Goal: Transaction & Acquisition: Purchase product/service

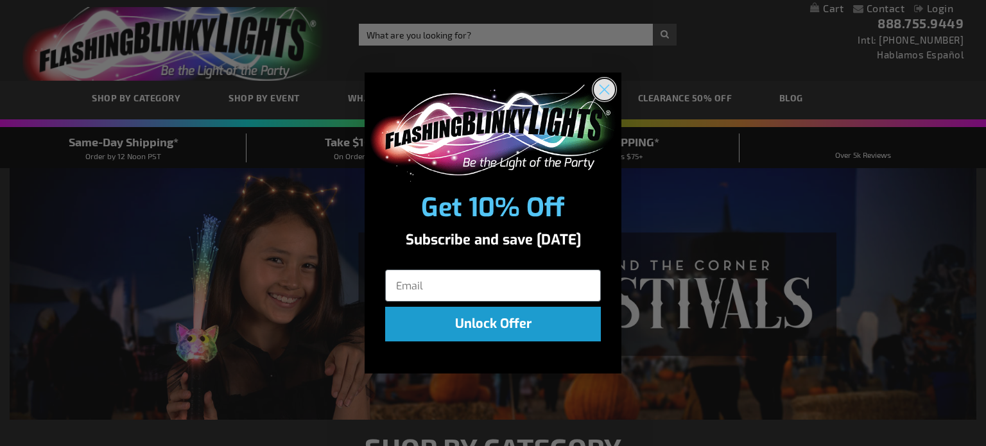
click at [601, 91] on circle "Close dialog" at bounding box center [604, 89] width 21 height 21
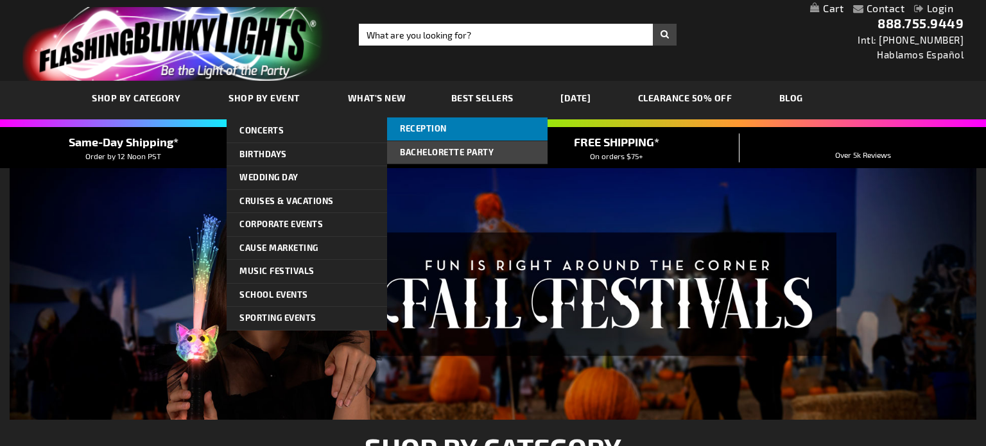
click at [407, 129] on span "Reception" at bounding box center [423, 128] width 47 height 10
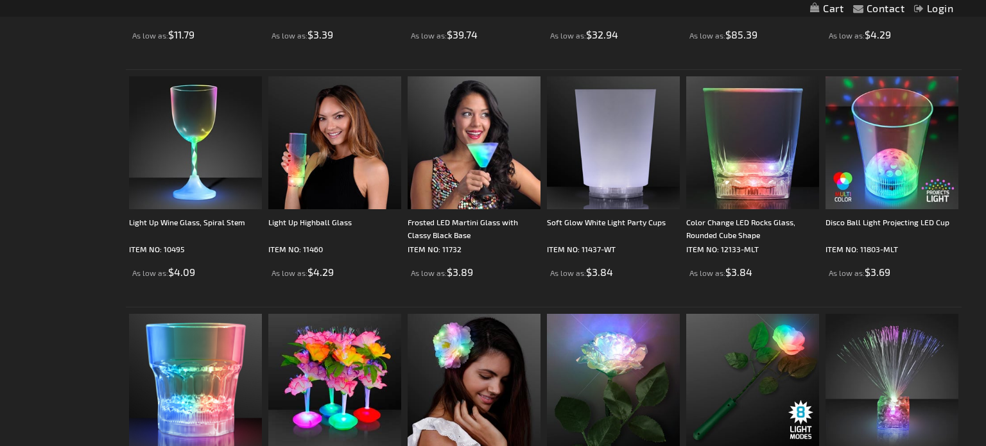
scroll to position [1863, 0]
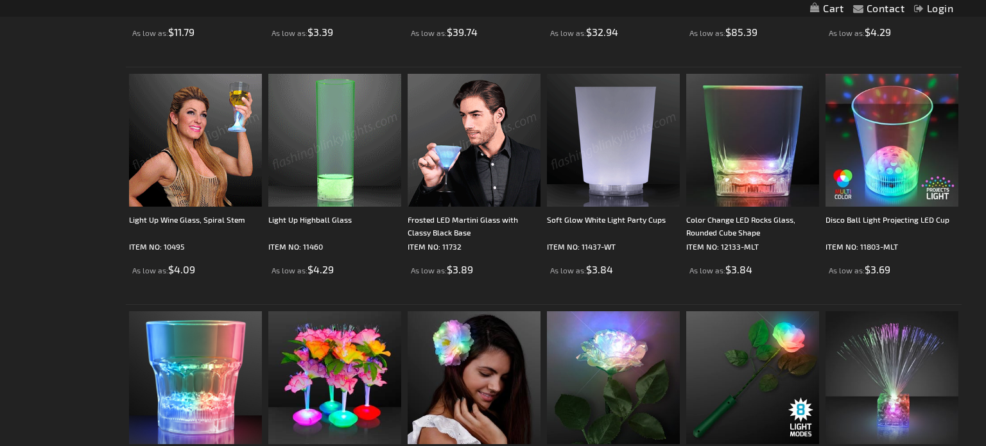
click at [640, 164] on img at bounding box center [613, 140] width 133 height 133
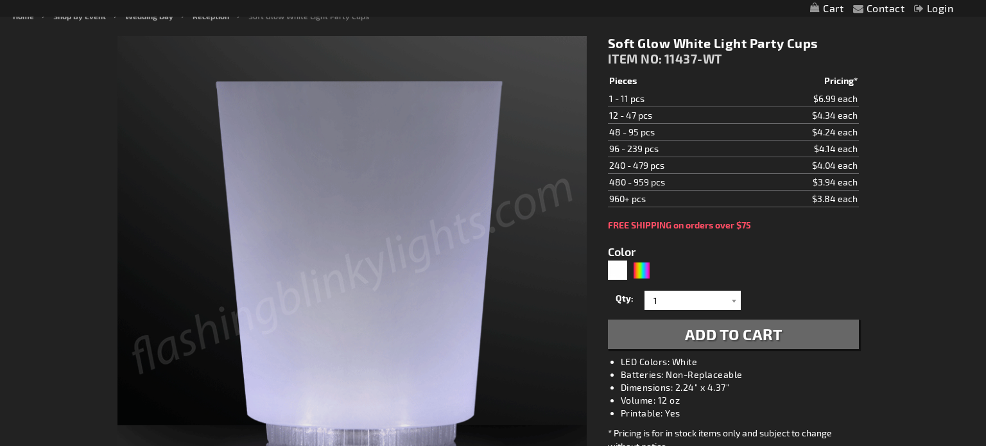
scroll to position [178, 0]
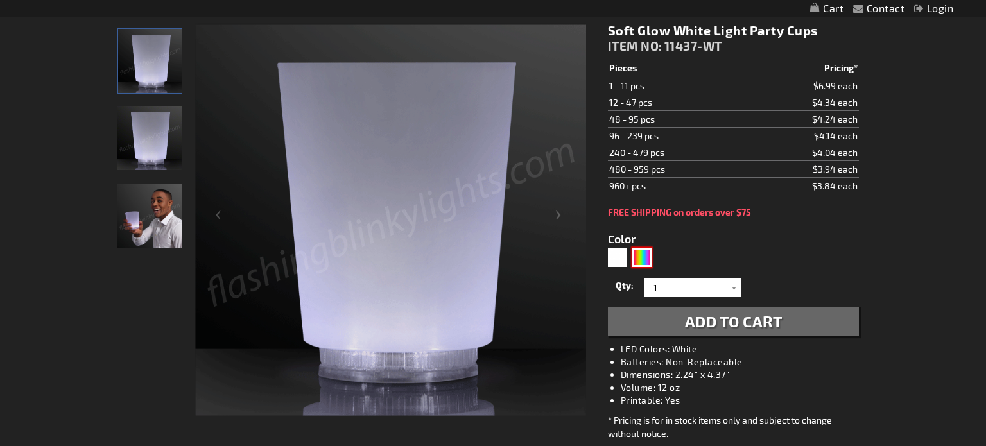
click at [641, 254] on div "Multicolor" at bounding box center [641, 257] width 19 height 19
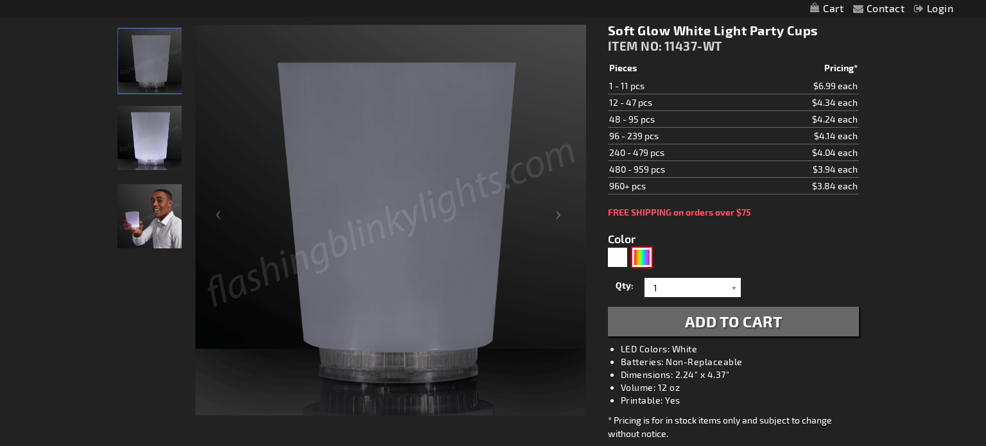
type input "5659"
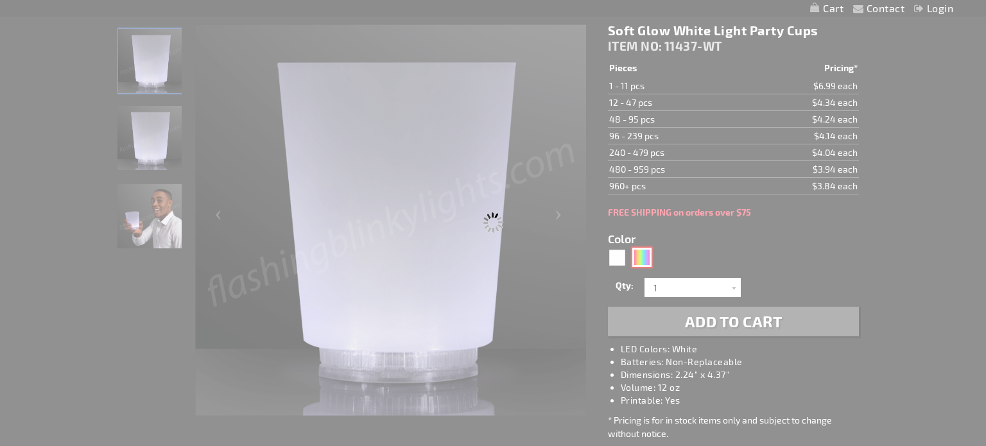
type input "11437-MLT"
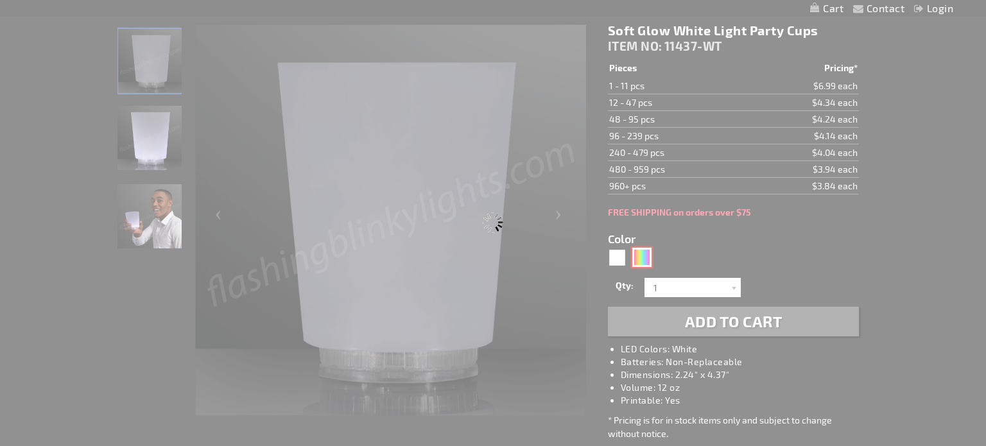
type input "Customize - LED Mood Lights Short Glass - ITEM NO: 11437-MLT"
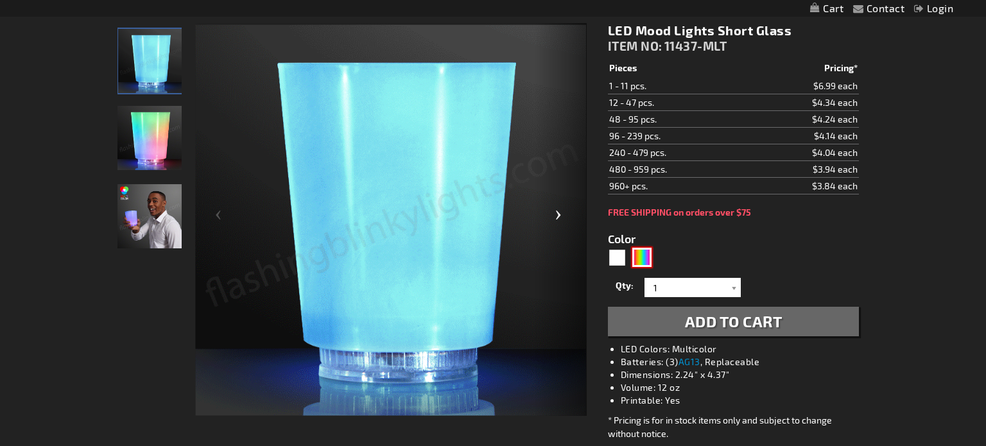
click at [560, 211] on div "Next" at bounding box center [560, 220] width 51 height 394
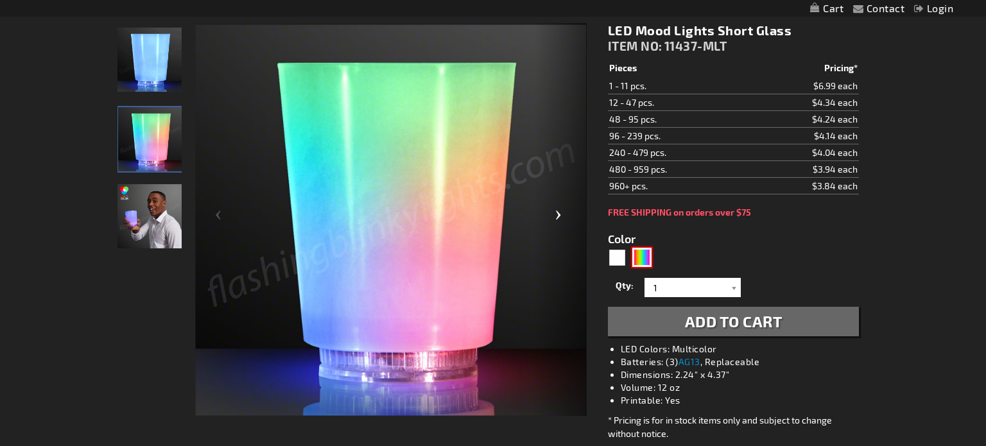
click at [560, 211] on div "Next" at bounding box center [560, 220] width 51 height 394
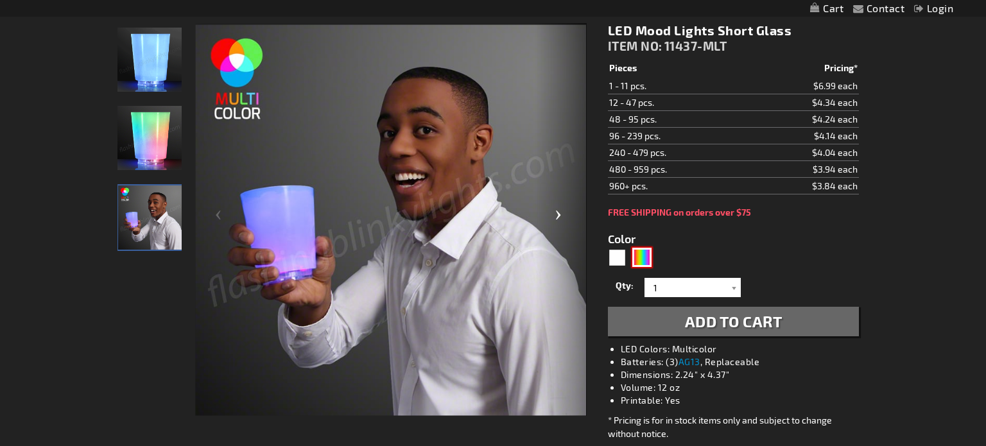
click at [560, 211] on div "Next" at bounding box center [560, 220] width 51 height 394
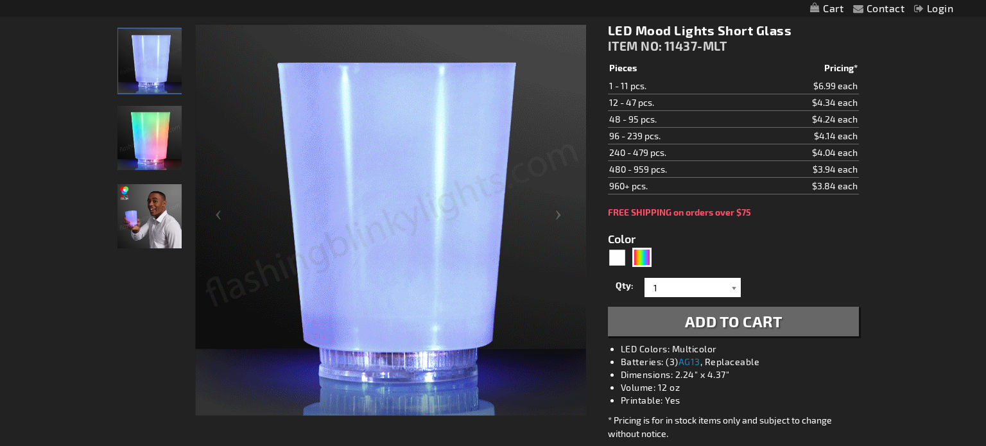
click at [730, 284] on div at bounding box center [734, 287] width 13 height 19
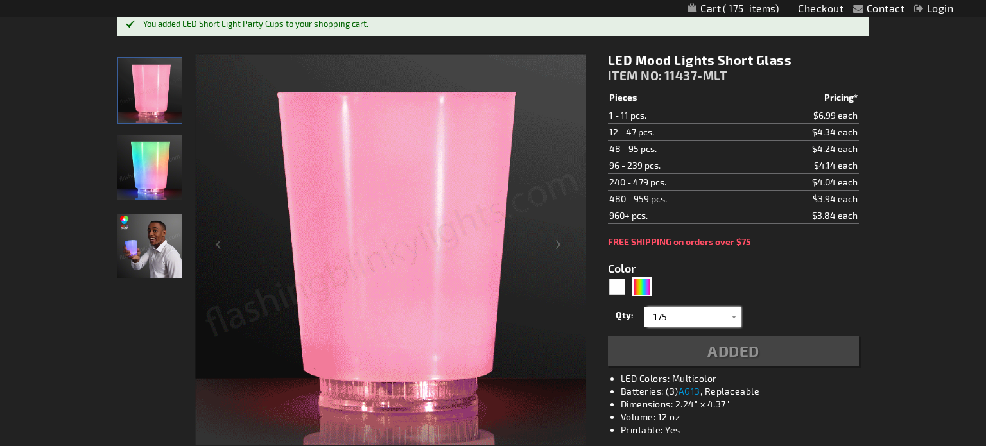
type input "175"
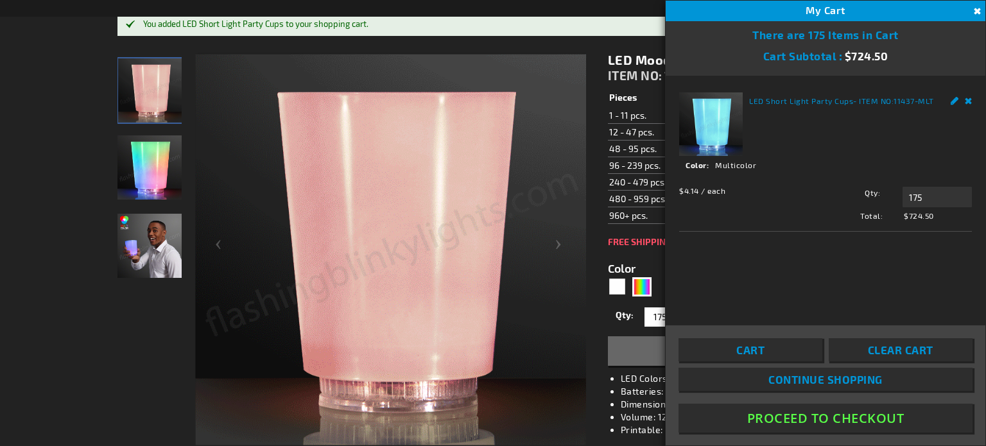
click at [972, 98] on div "LED Short Light Party Cups - ITEM NO: 11437-MLT See Details Options Details Col…" at bounding box center [825, 192] width 320 height 232
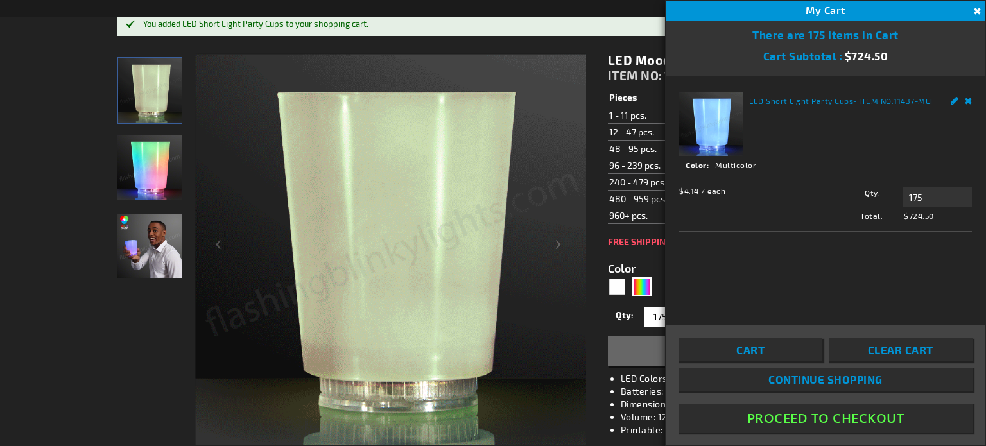
click at [966, 98] on link "Remove" at bounding box center [968, 98] width 8 height 13
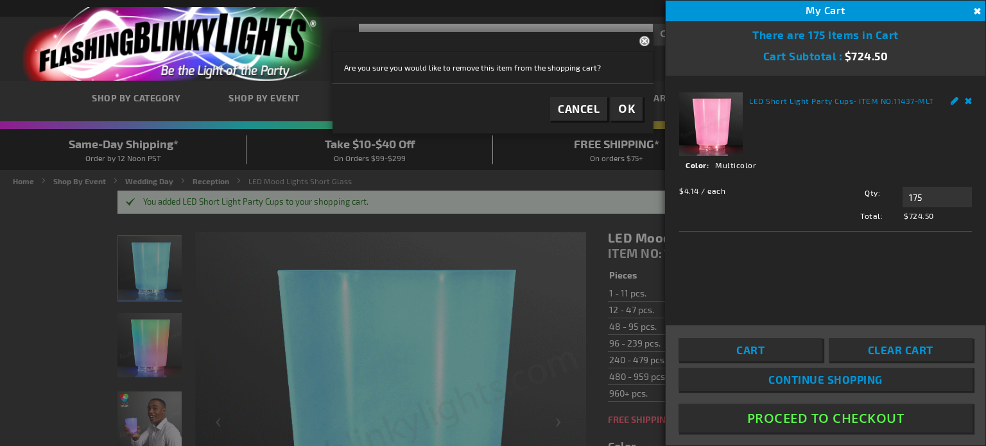
click at [976, 13] on button "Close" at bounding box center [975, 11] width 14 height 14
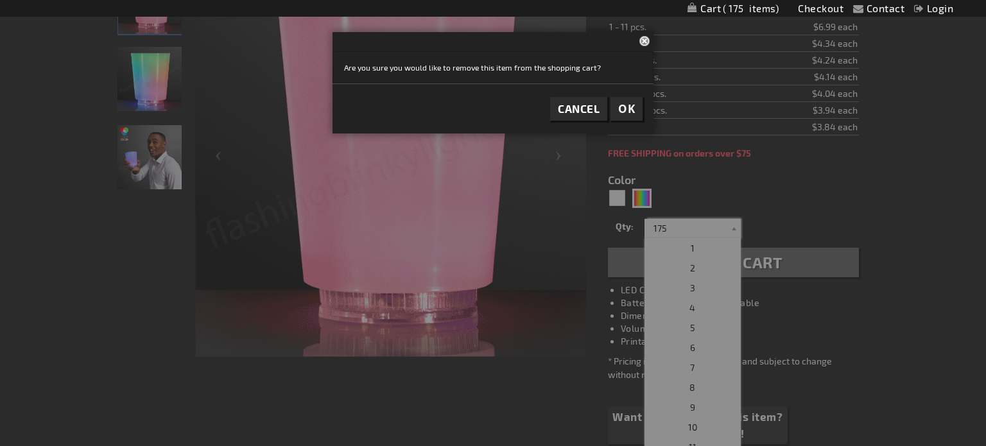
scroll to position [270, 0]
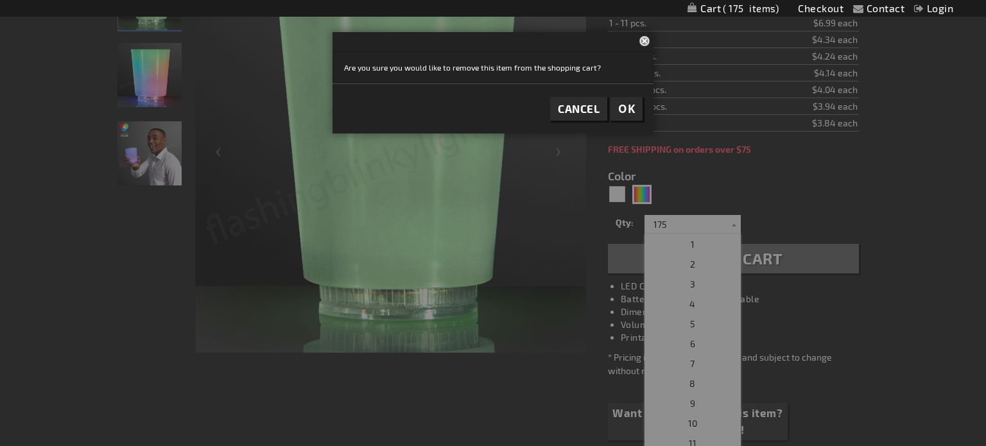
click at [644, 44] on button "Close" at bounding box center [646, 40] width 14 height 17
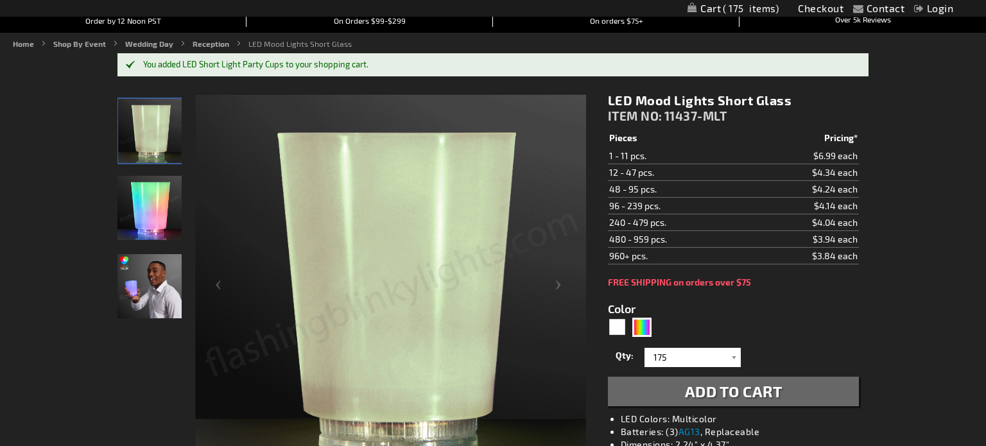
scroll to position [0, 0]
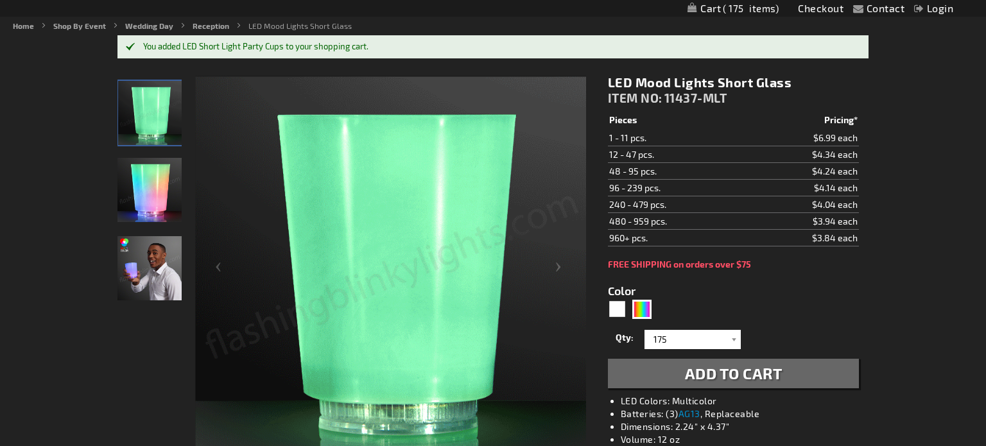
scroll to position [178, 0]
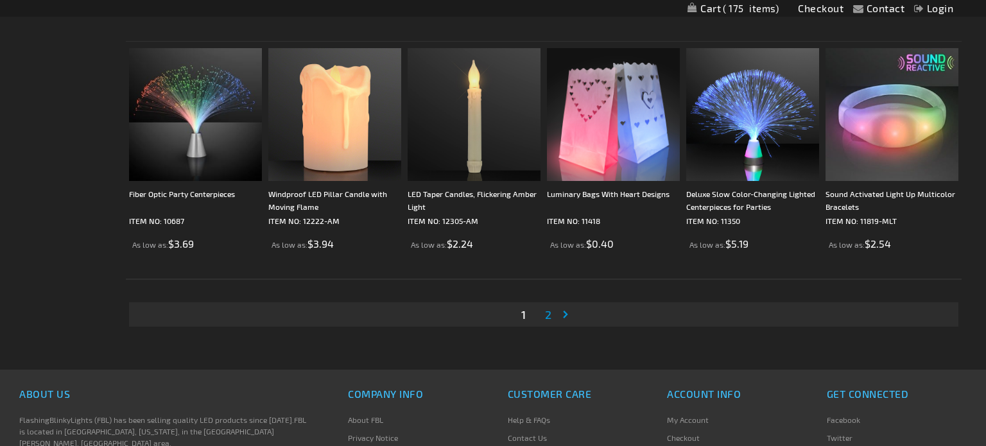
scroll to position [2365, 0]
click at [552, 312] on link "Page 2" at bounding box center [548, 313] width 12 height 19
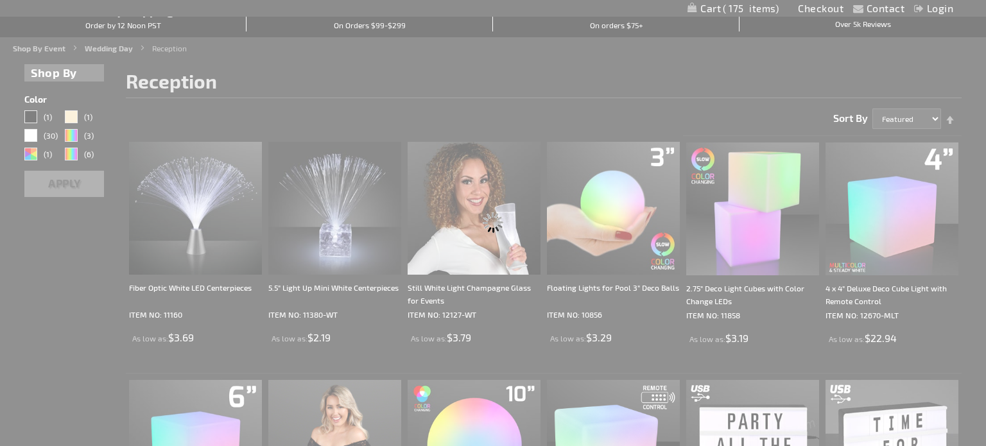
scroll to position [0, 0]
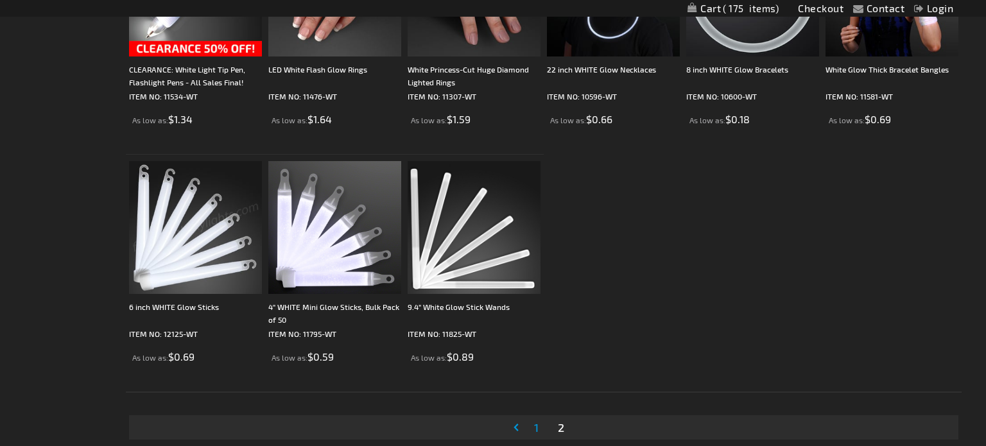
scroll to position [826, 0]
click at [537, 423] on span "1" at bounding box center [536, 427] width 4 height 14
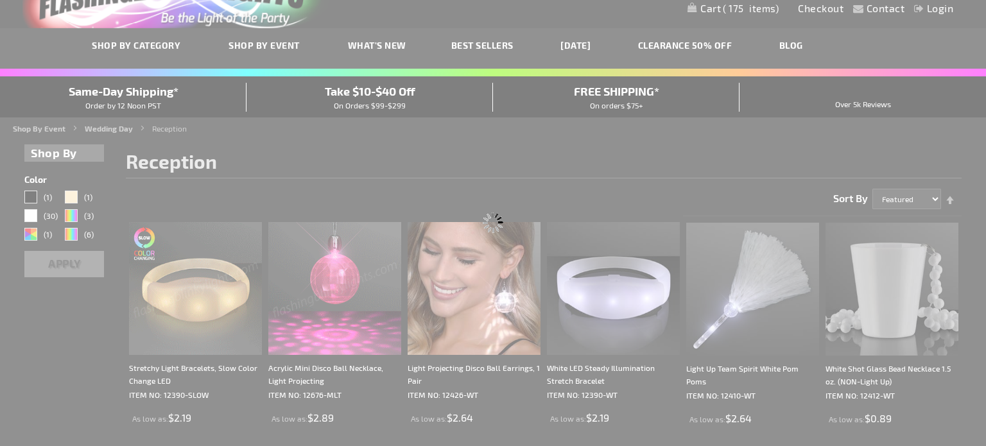
scroll to position [0, 0]
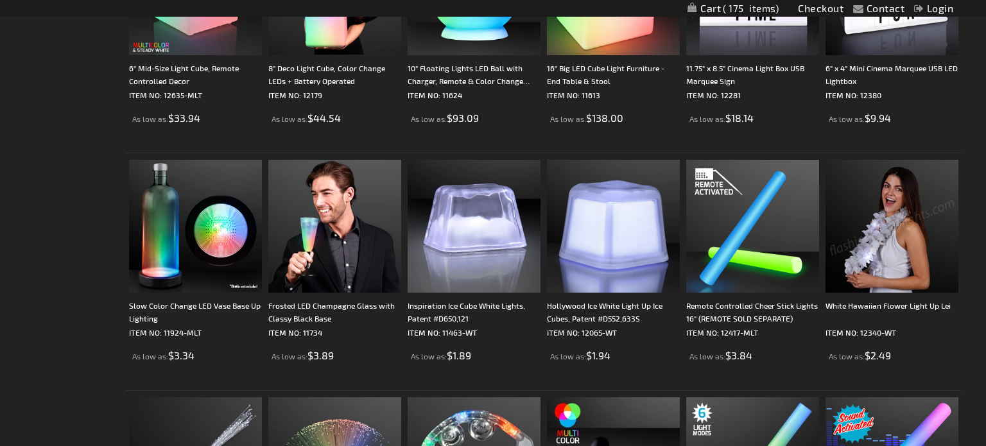
scroll to position [594, 0]
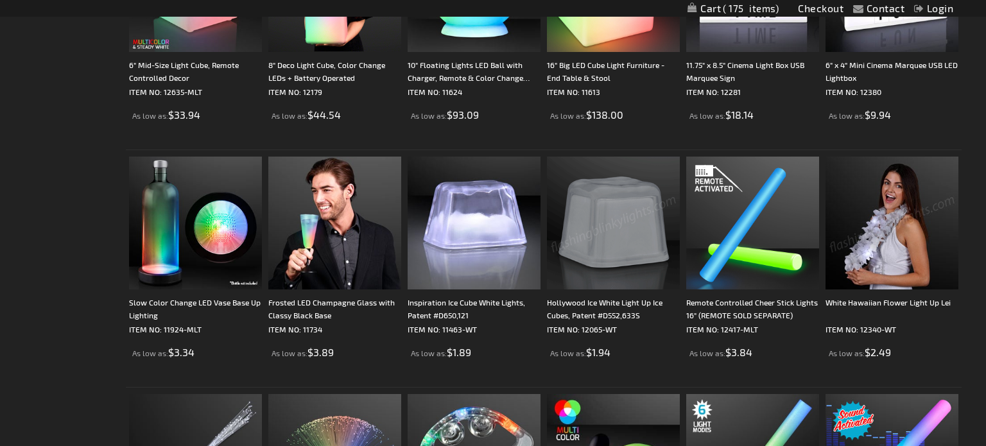
click at [600, 266] on img at bounding box center [613, 223] width 133 height 133
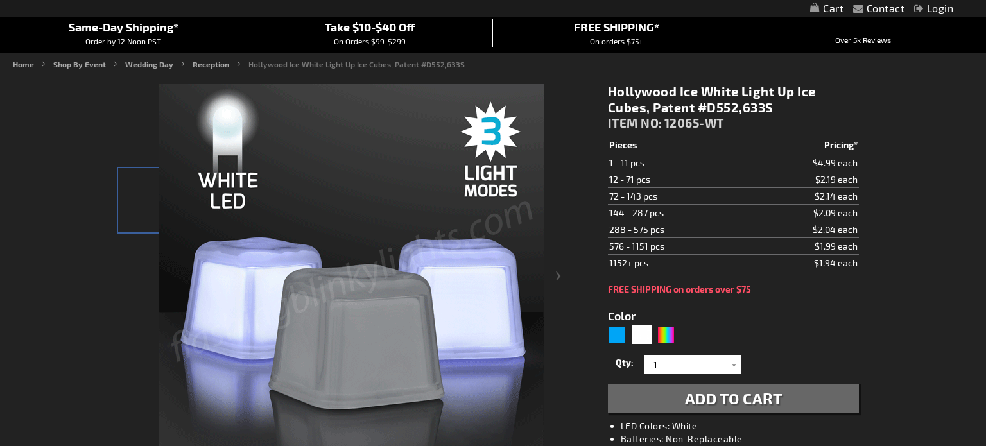
scroll to position [144, 0]
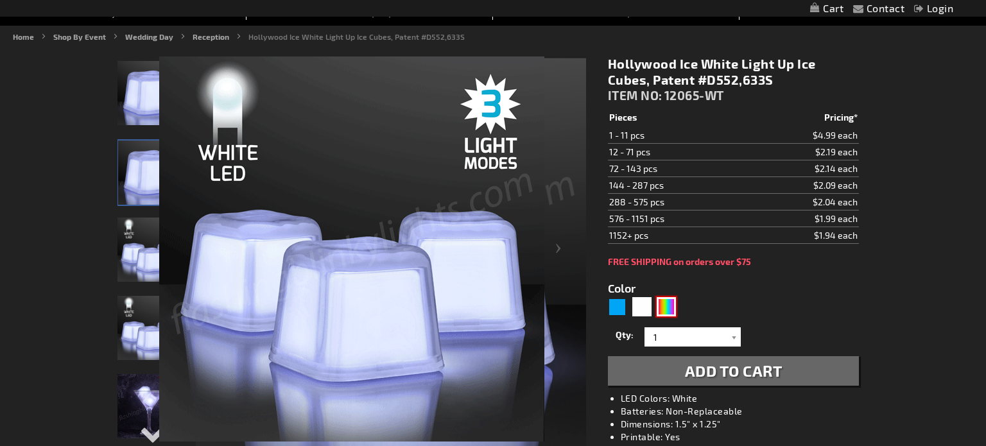
click at [671, 307] on div "Multicolor" at bounding box center [665, 306] width 19 height 19
type input "5659"
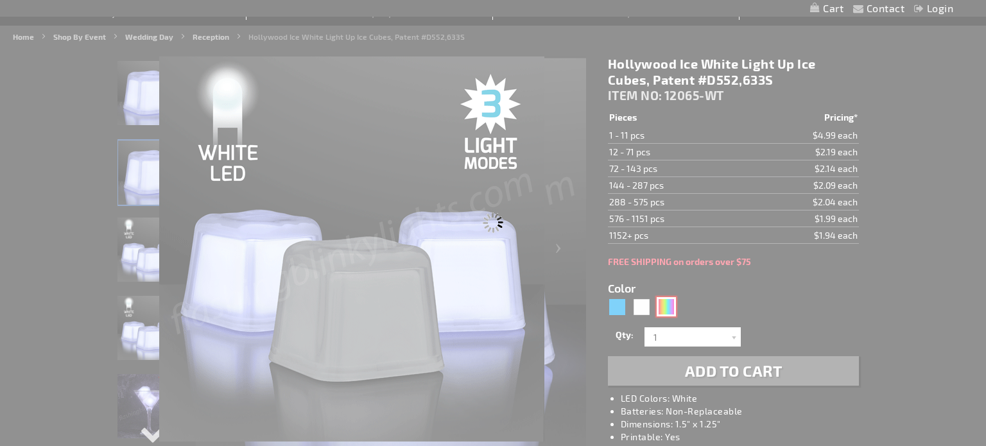
type input "12065-MLT"
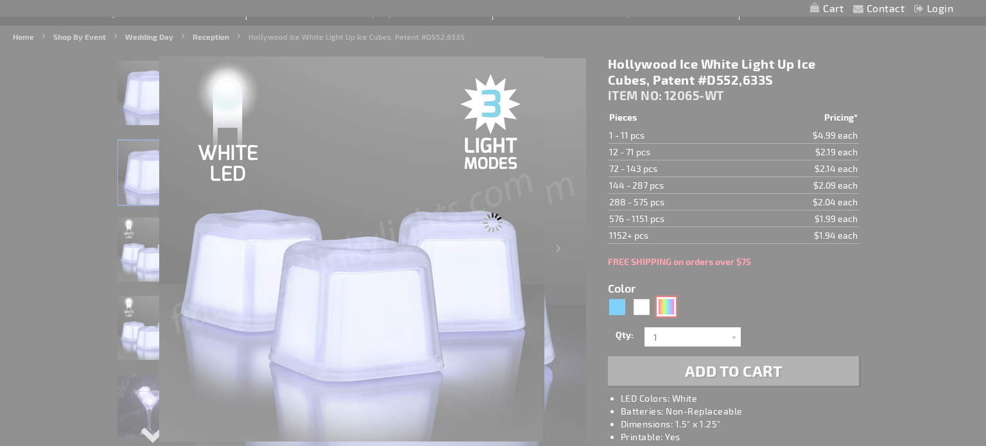
type input "Customize - Hollywood Ice Multicolor LED Glow Cubes, Patent #D552,633S - ITEM N…"
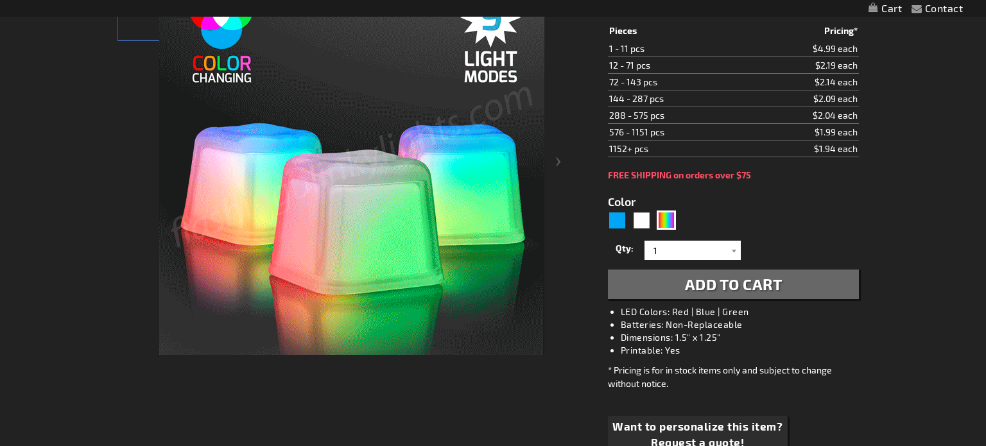
type input "5659"
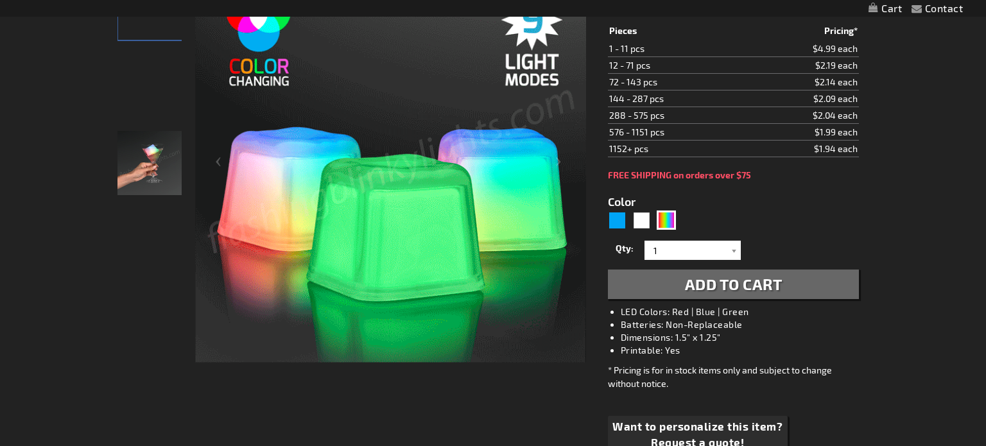
scroll to position [191, 0]
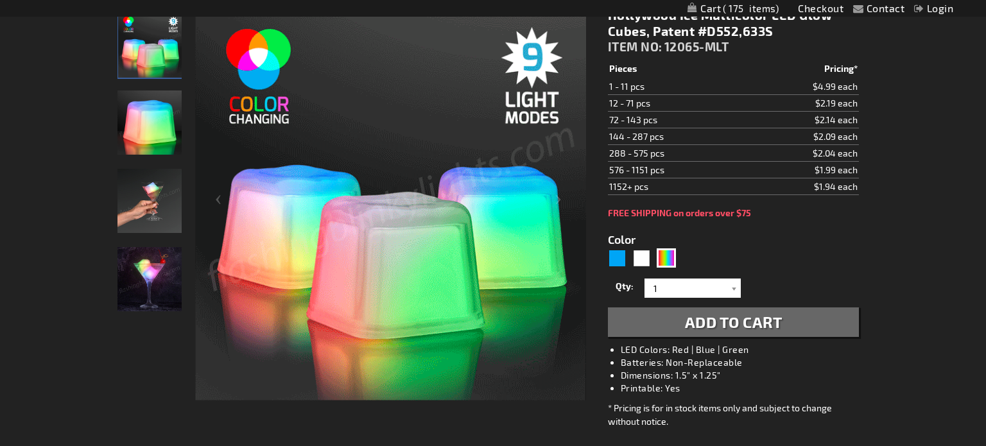
click at [152, 212] on img "Handel Model displaying Multicolor LED Light Up Hollywood Ice Cube" at bounding box center [149, 201] width 64 height 64
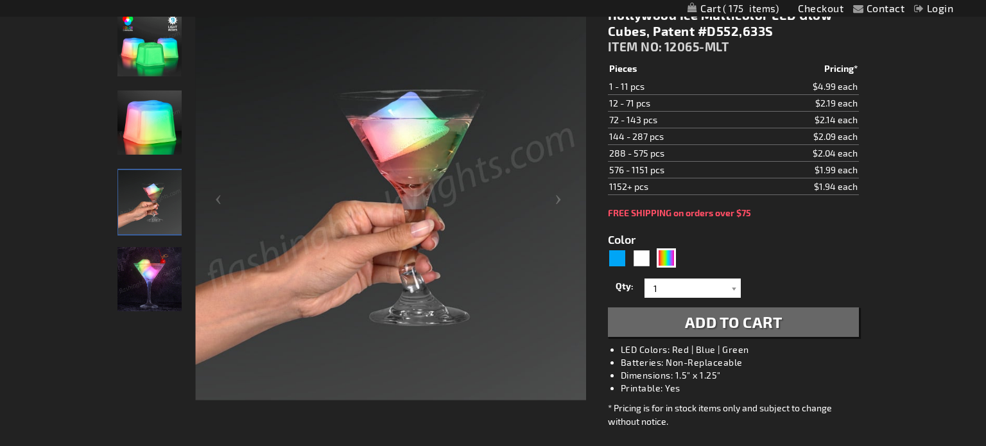
click at [161, 285] on img "Multicolor LED Light Up Hollywood Ice Cube" at bounding box center [149, 279] width 64 height 64
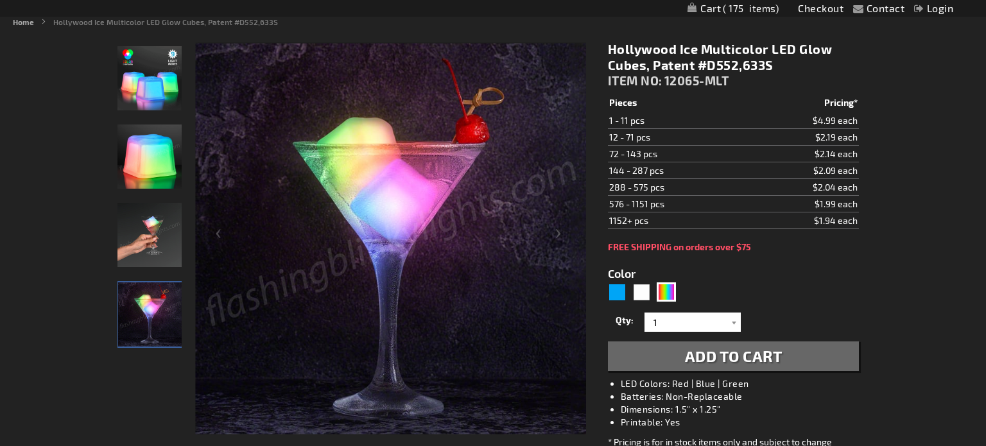
scroll to position [158, 0]
click at [162, 227] on img "Handel Model displaying Multicolor LED Light Up Hollywood Ice Cube" at bounding box center [149, 234] width 64 height 64
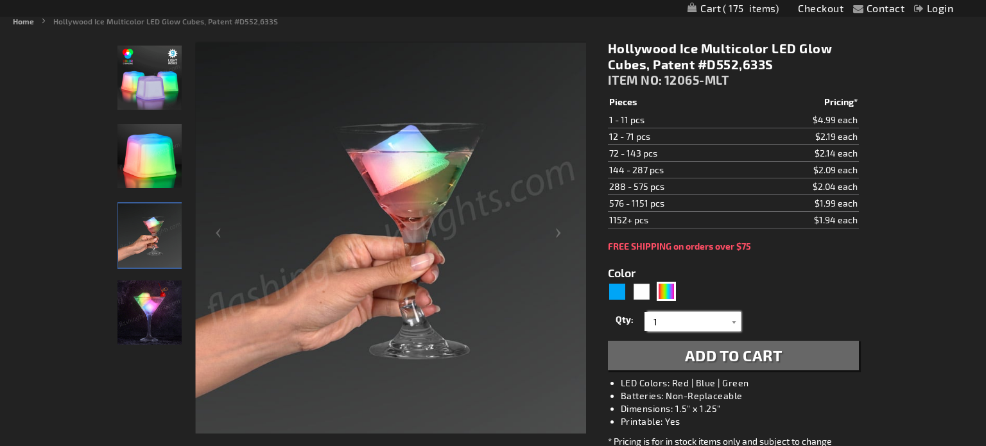
click at [667, 320] on input "1" at bounding box center [693, 321] width 93 height 19
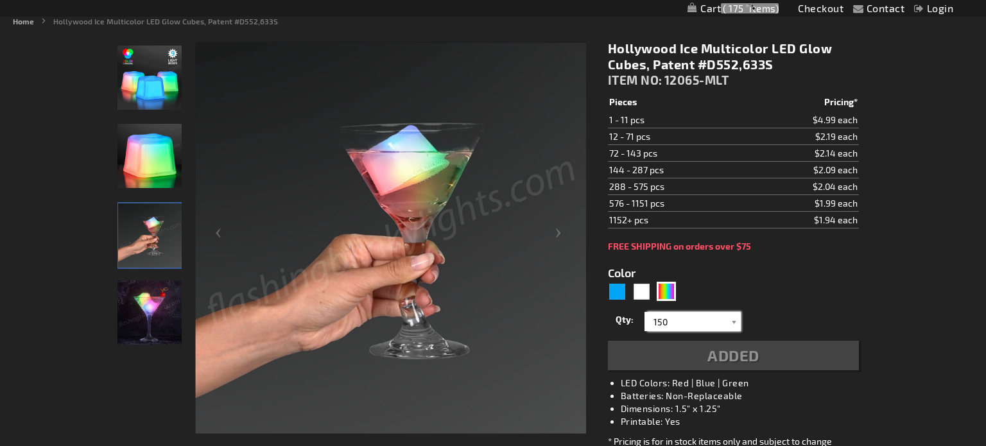
type input "150"
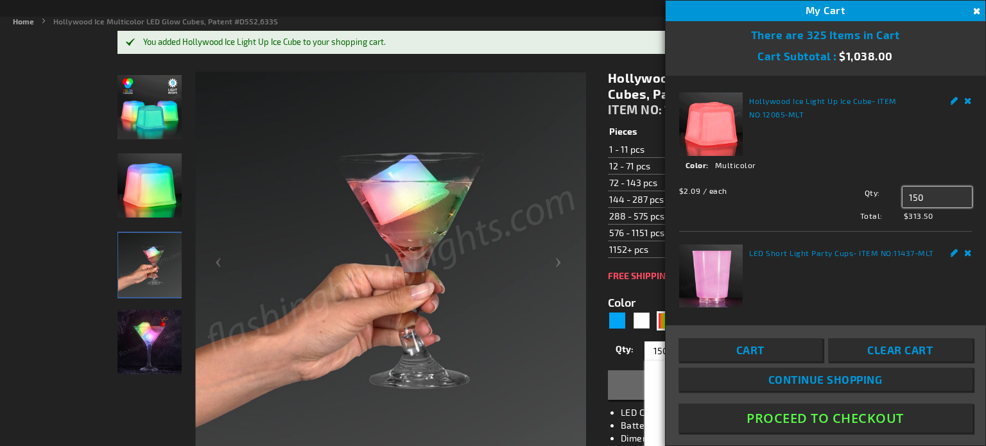
click at [925, 200] on input "150" at bounding box center [936, 197] width 69 height 21
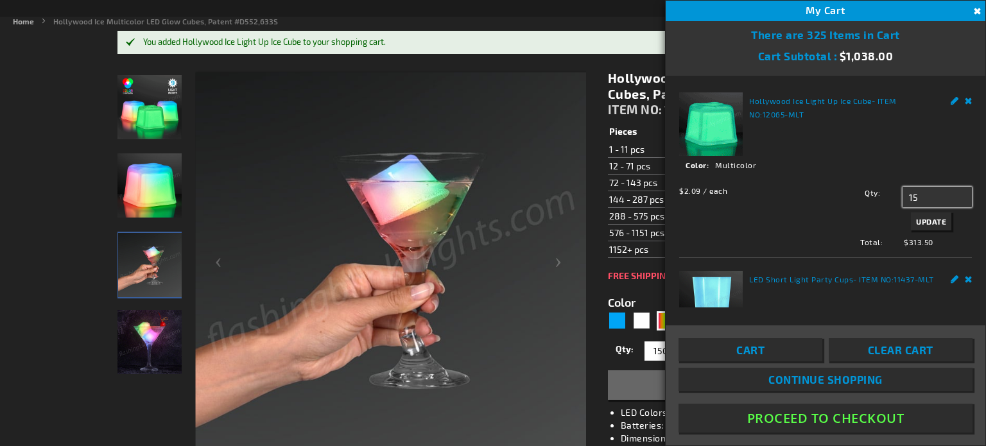
type input "150"
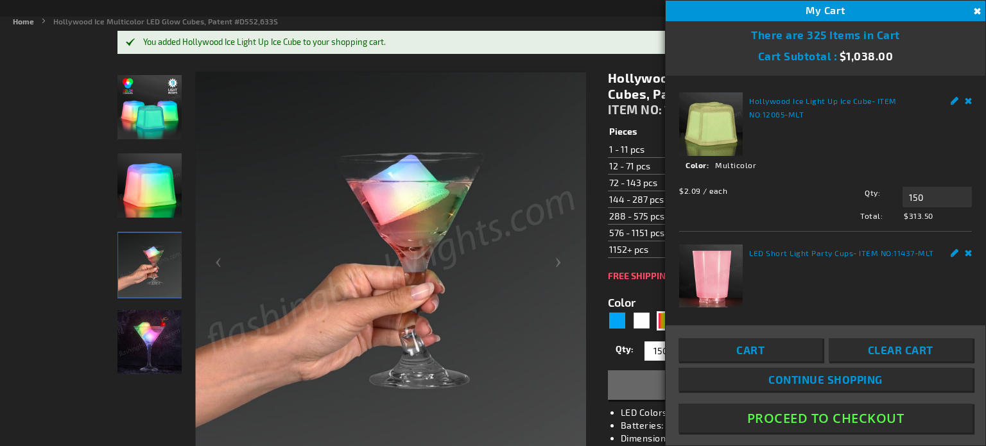
click at [891, 76] on div "Hollywood Ice Light Up Ice Cube - ITEM NO: 12065-MLT See Details Options Detail…" at bounding box center [825, 192] width 320 height 232
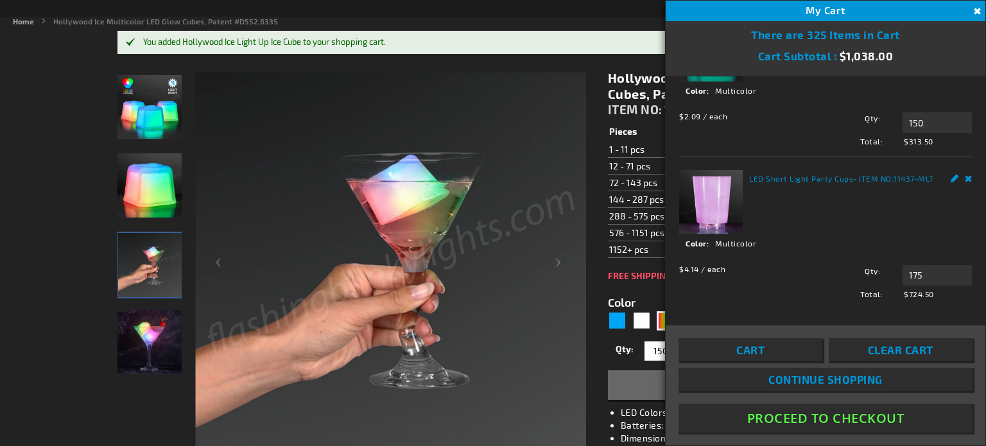
scroll to position [0, 0]
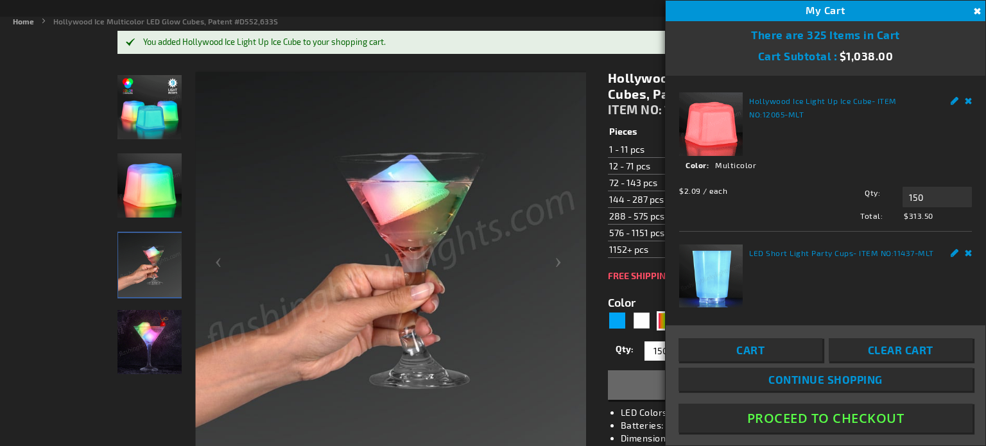
click at [974, 9] on button "Close" at bounding box center [975, 11] width 14 height 14
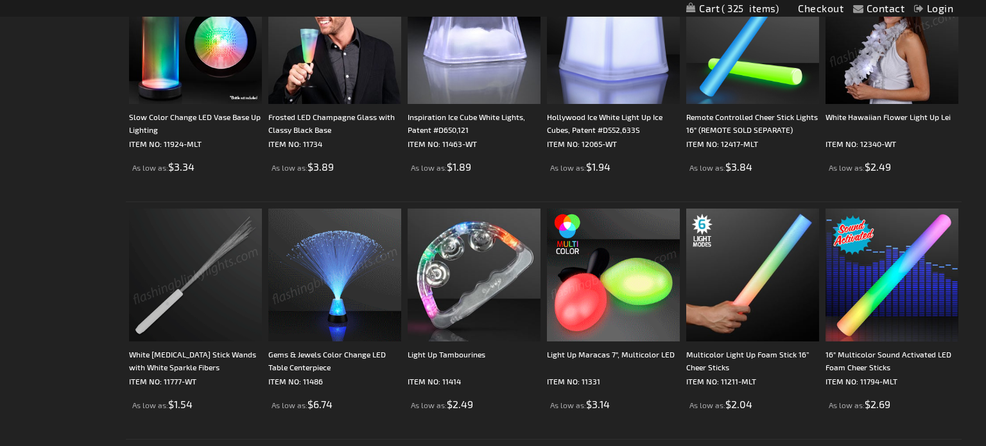
scroll to position [778, 0]
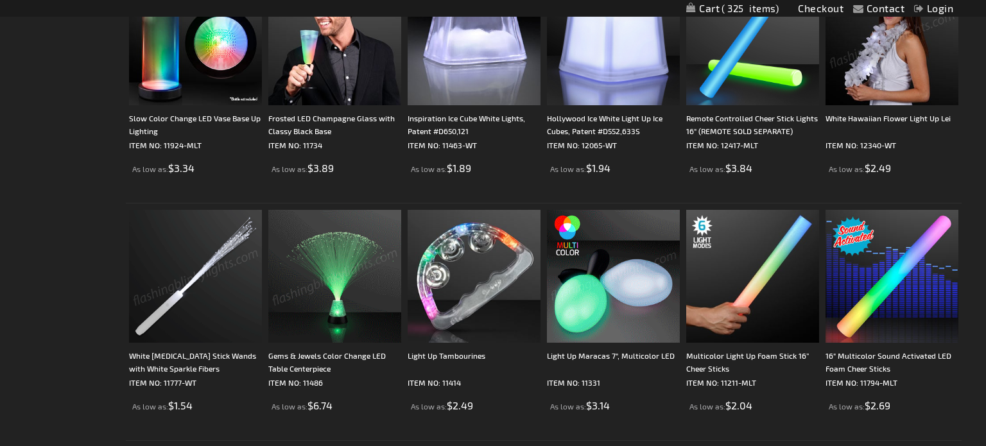
click at [595, 312] on img at bounding box center [613, 276] width 133 height 133
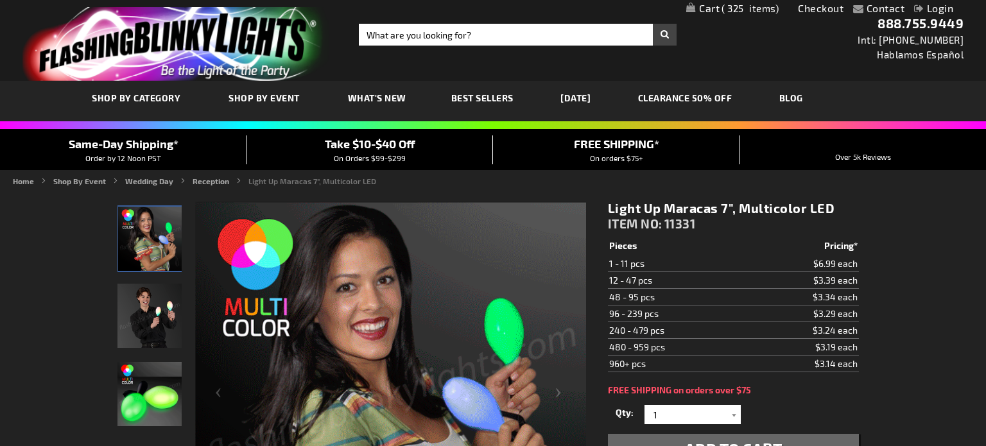
scroll to position [6, 0]
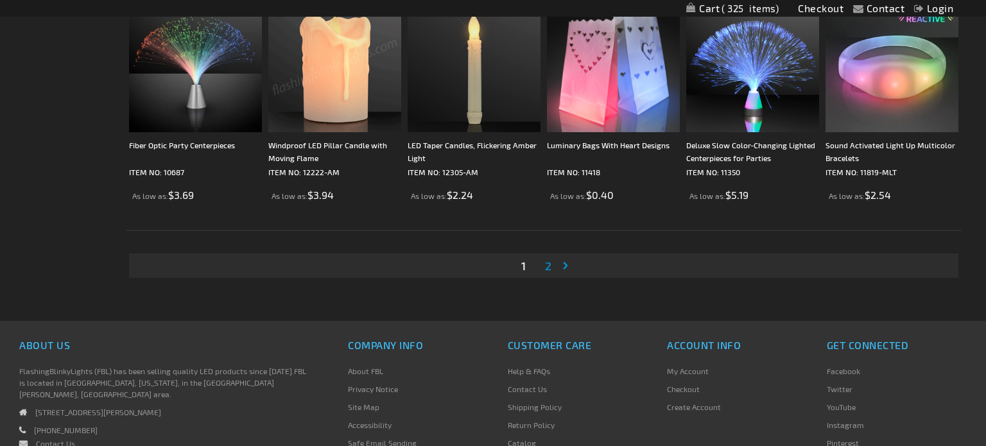
scroll to position [2413, 0]
click at [546, 271] on span "2" at bounding box center [548, 266] width 6 height 14
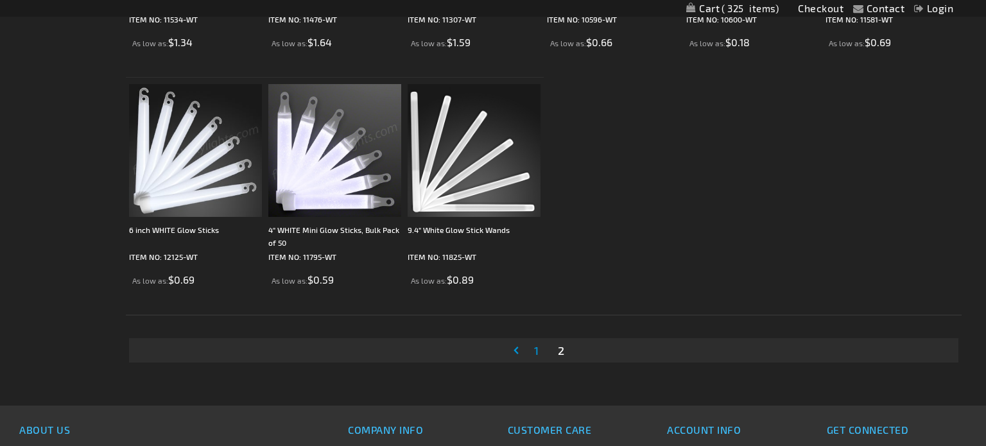
scroll to position [905, 0]
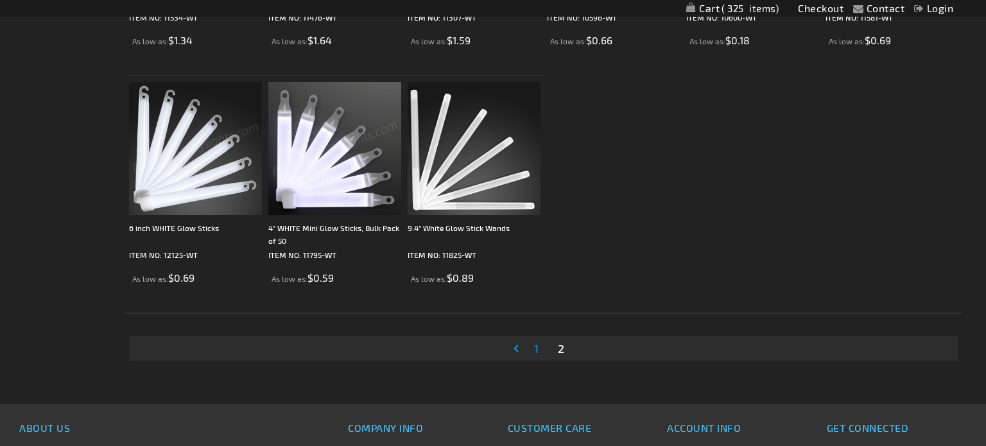
click at [538, 348] on link "Page 1" at bounding box center [536, 348] width 10 height 19
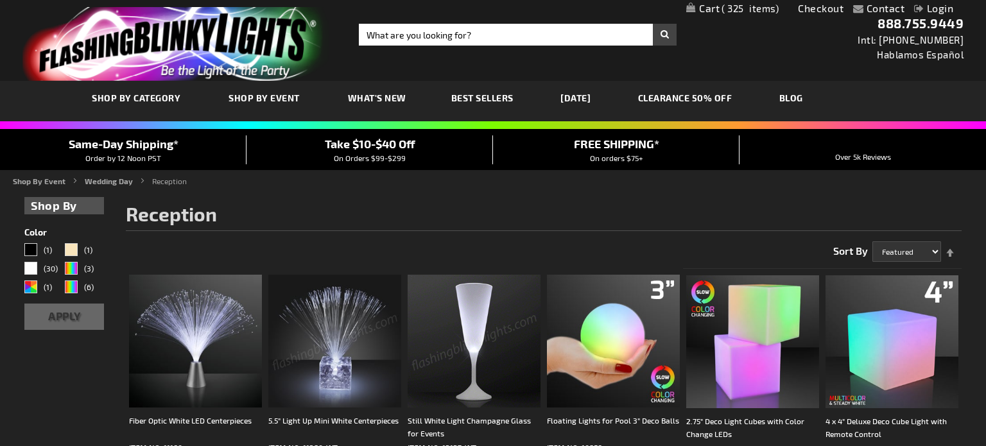
click at [499, 98] on span "Best Sellers" at bounding box center [482, 97] width 62 height 11
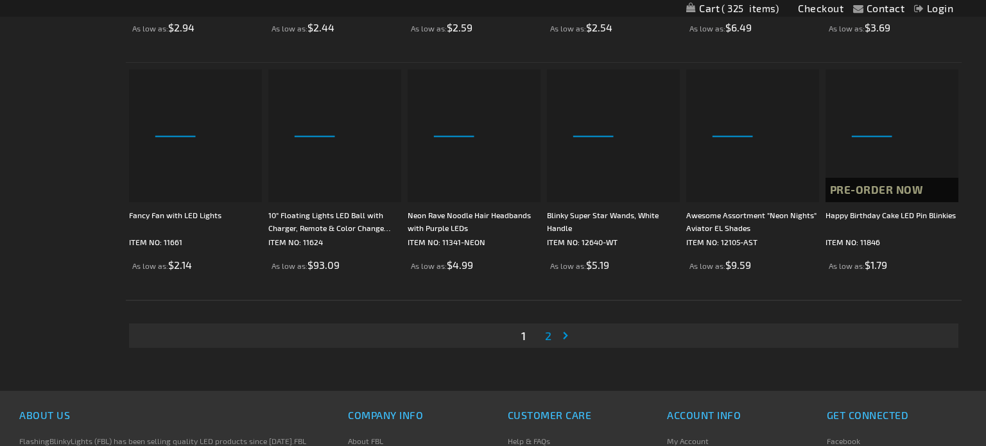
scroll to position [2484, 0]
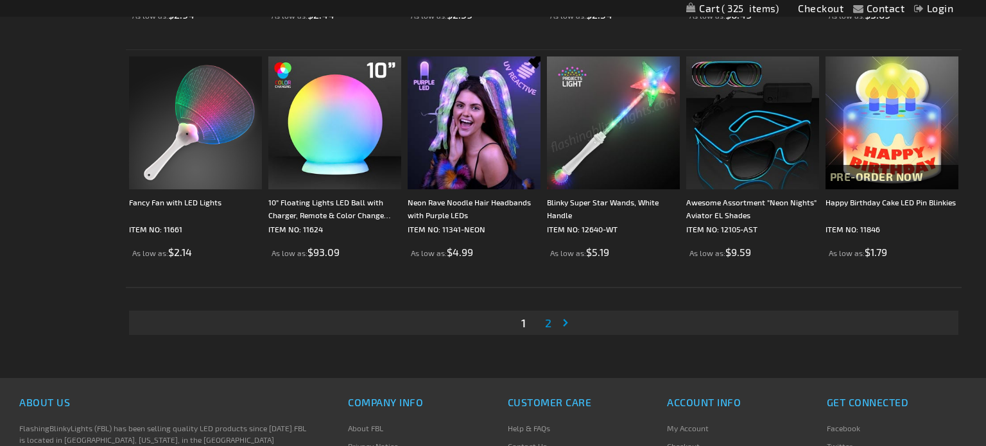
click at [552, 321] on link "Page 2" at bounding box center [548, 322] width 12 height 19
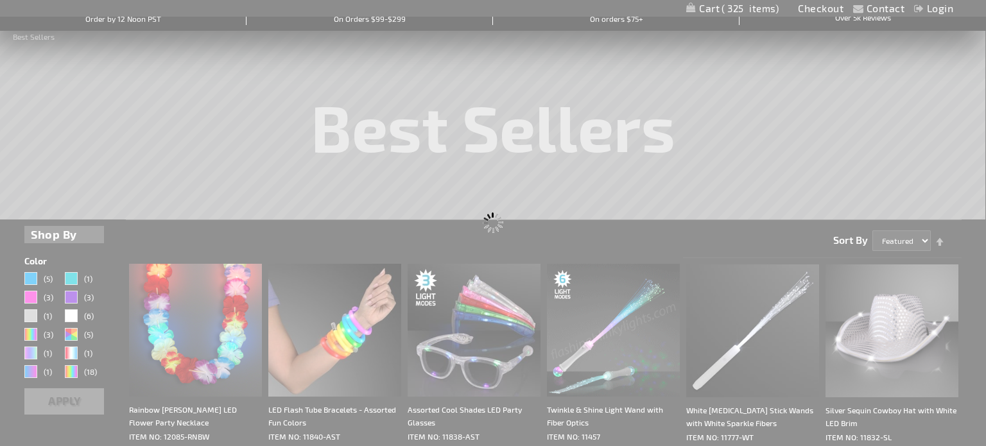
scroll to position [0, 0]
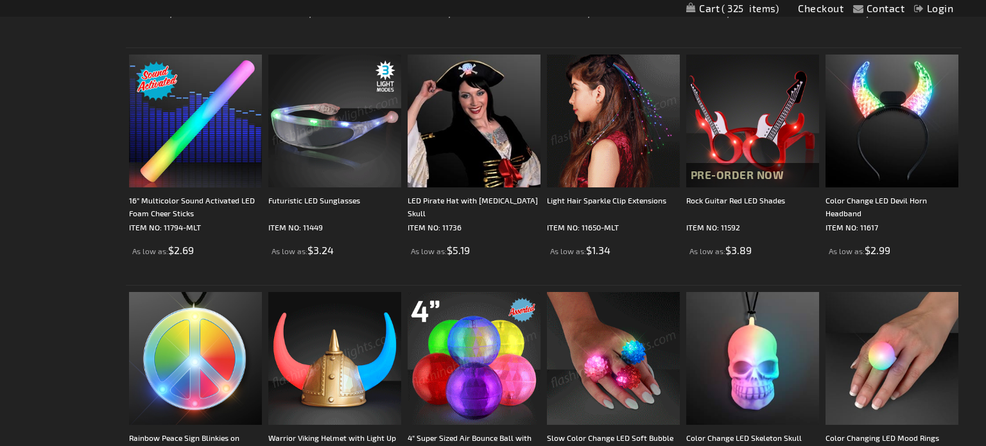
scroll to position [1772, 0]
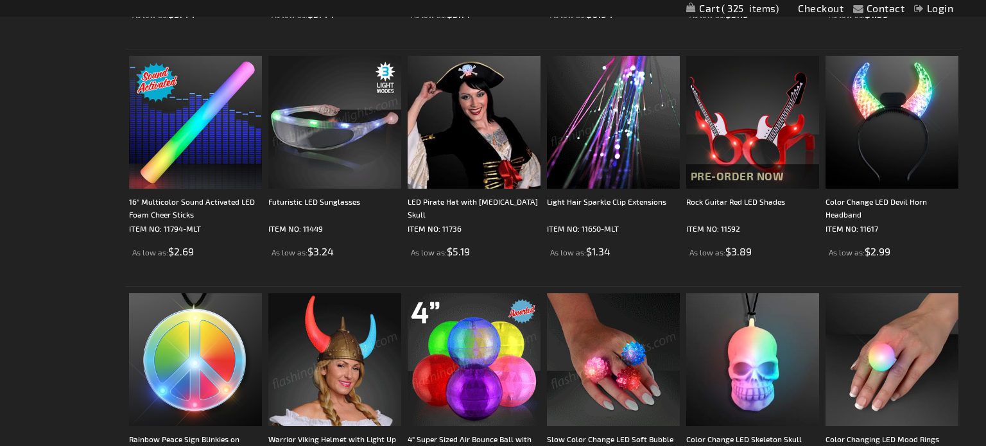
click at [345, 166] on img at bounding box center [334, 122] width 133 height 133
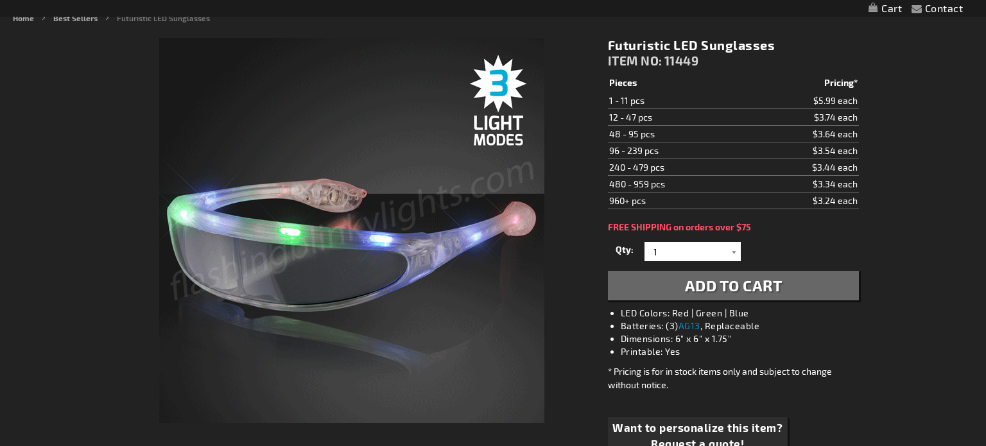
scroll to position [162, 0]
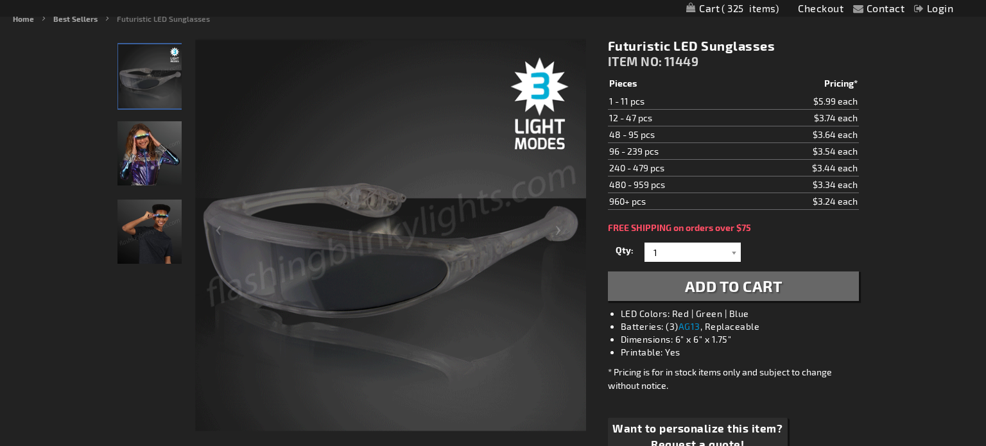
click at [151, 150] on img "Futuristic LED Sunglasses" at bounding box center [149, 153] width 64 height 64
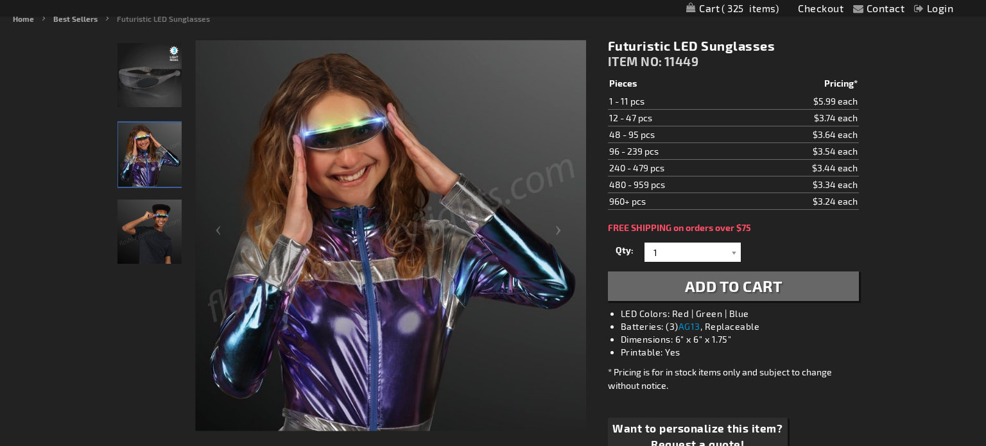
click at [147, 232] on img "Boy wearing Light Up Futuristic LED Sunglasses" at bounding box center [149, 232] width 64 height 64
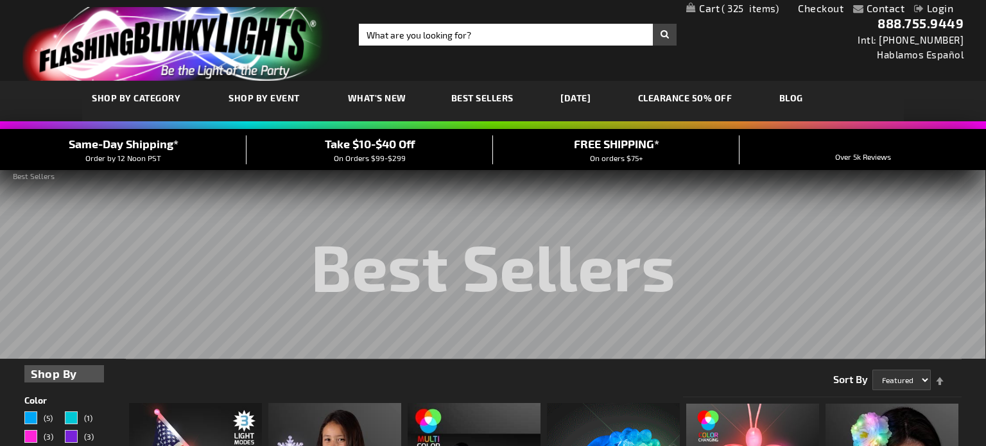
scroll to position [1, 0]
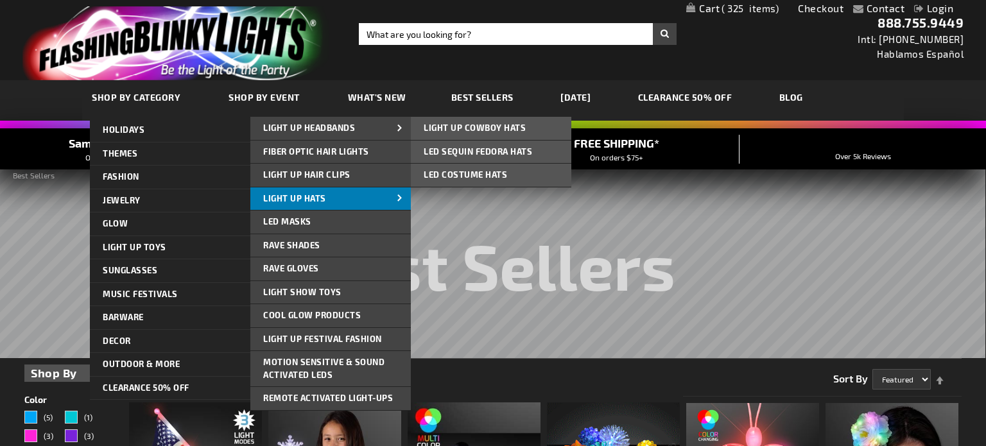
click at [353, 195] on link "Light Up Hats" at bounding box center [330, 198] width 160 height 23
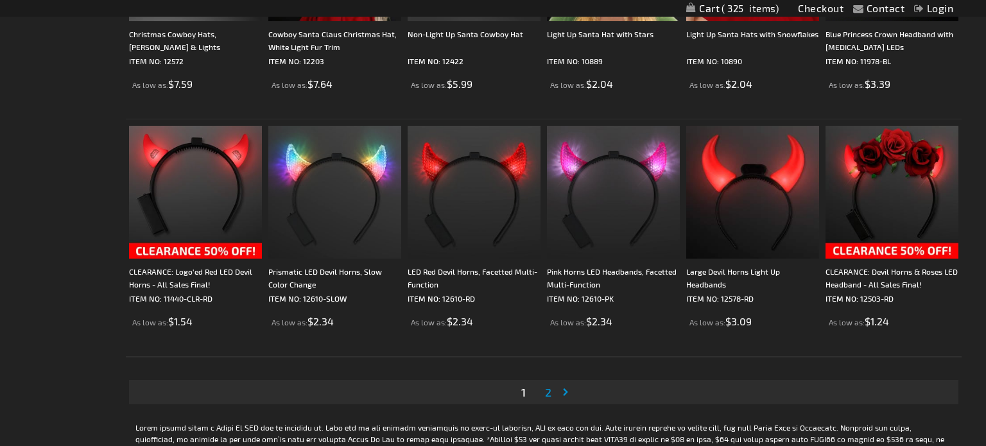
scroll to position [2288, 0]
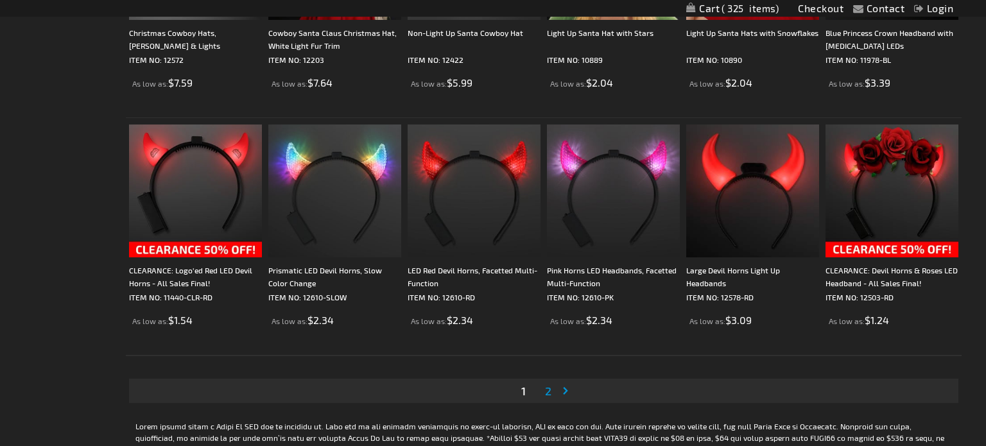
click at [545, 393] on span "2" at bounding box center [548, 391] width 6 height 14
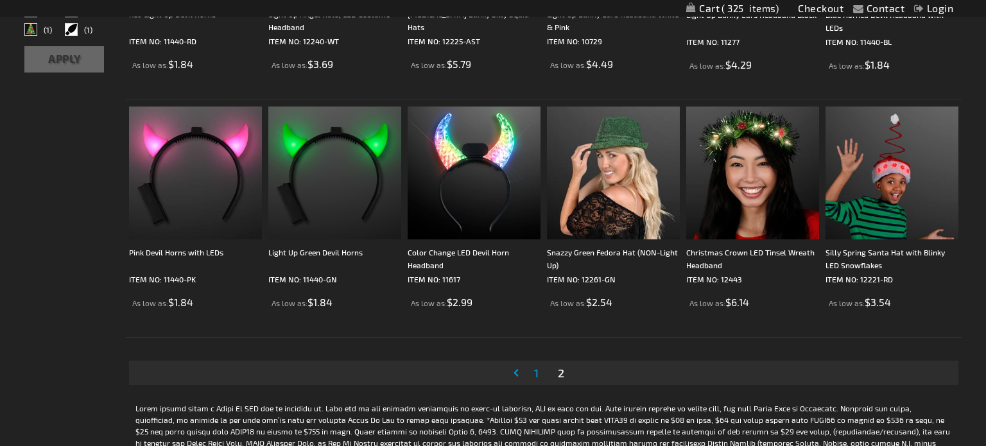
scroll to position [409, 0]
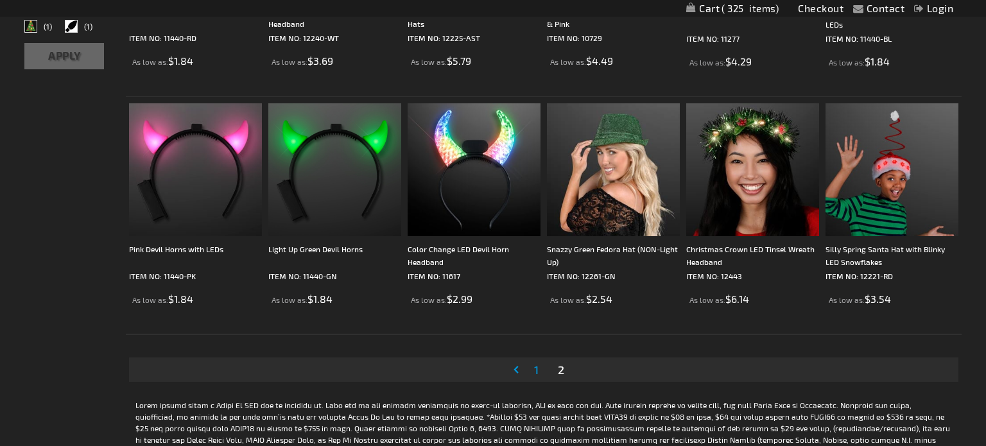
click at [541, 368] on link "Page 1" at bounding box center [536, 369] width 10 height 19
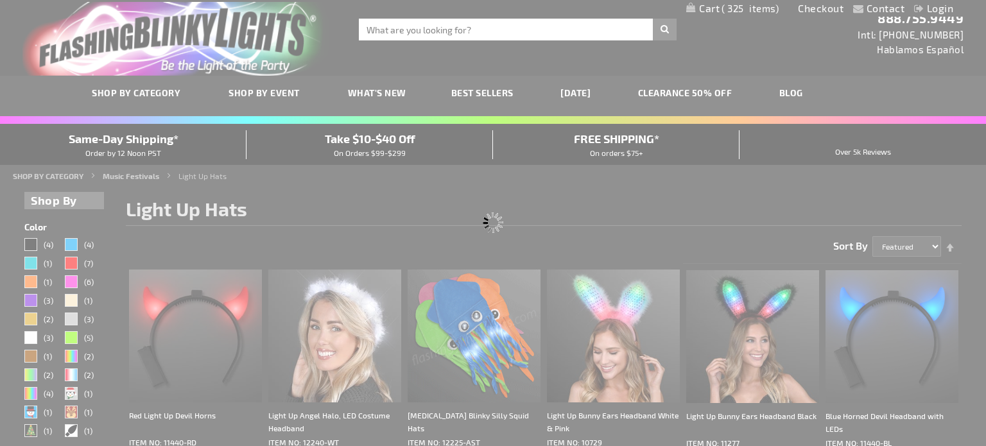
scroll to position [0, 0]
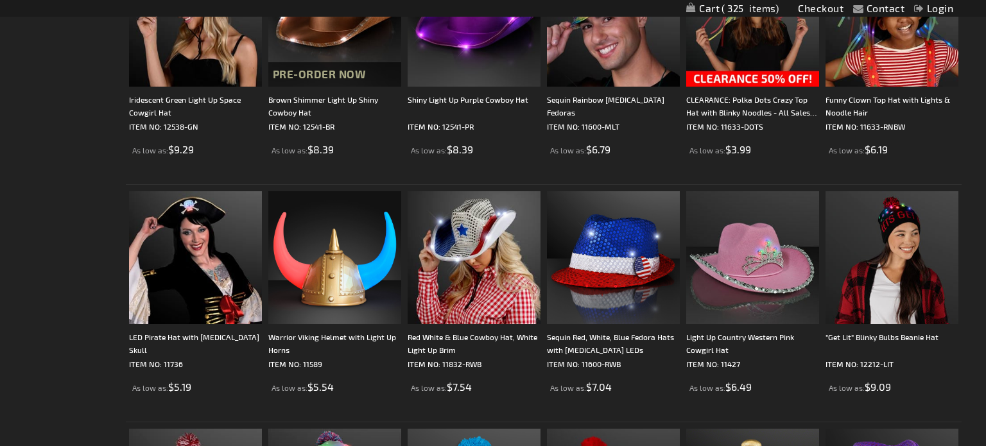
scroll to position [799, 0]
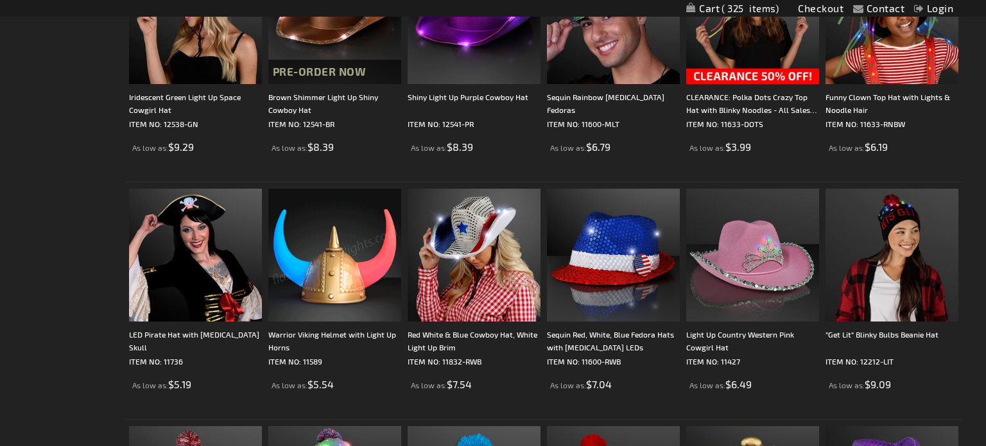
click at [363, 252] on img at bounding box center [334, 255] width 133 height 133
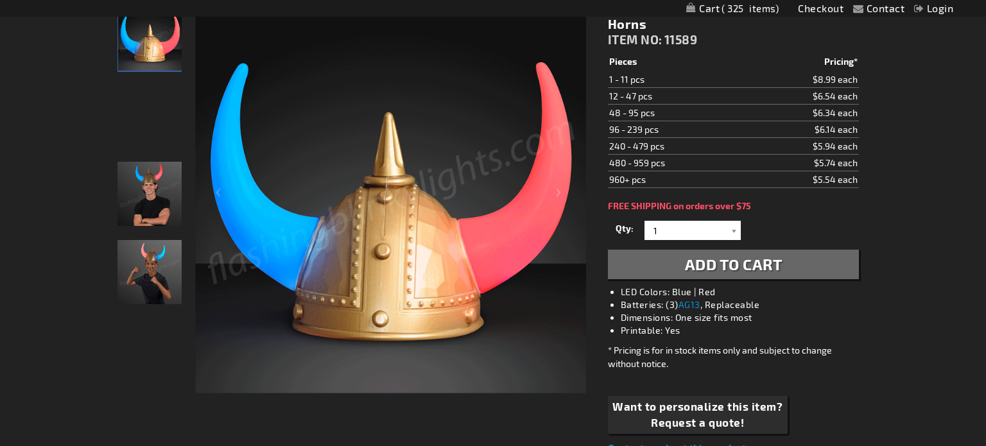
scroll to position [186, 0]
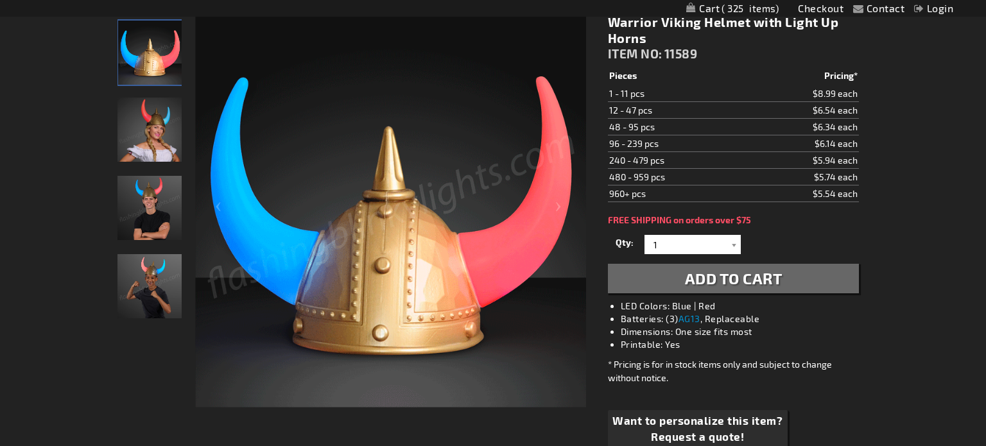
click at [141, 207] on img "Male model wearing Light Up Viking Helmet LED Horns" at bounding box center [149, 208] width 64 height 64
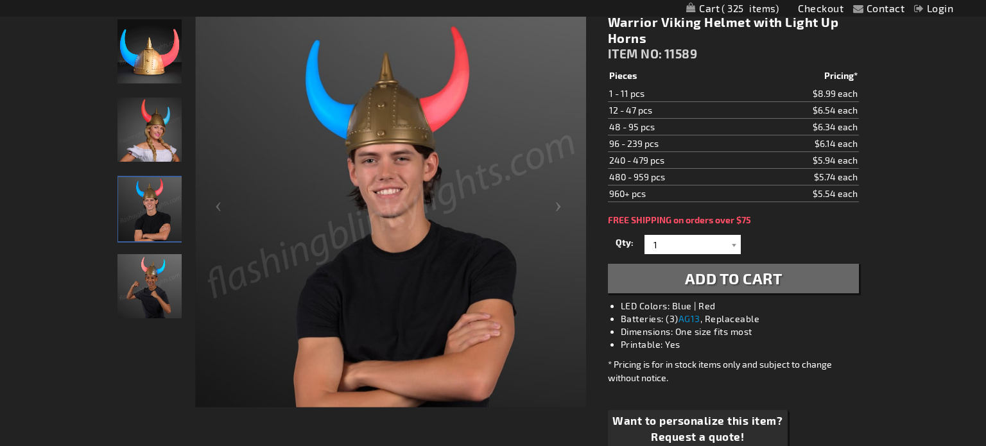
click at [169, 275] on img "Boy model wearing Light Up Viking Helmet LED Horns" at bounding box center [149, 286] width 64 height 64
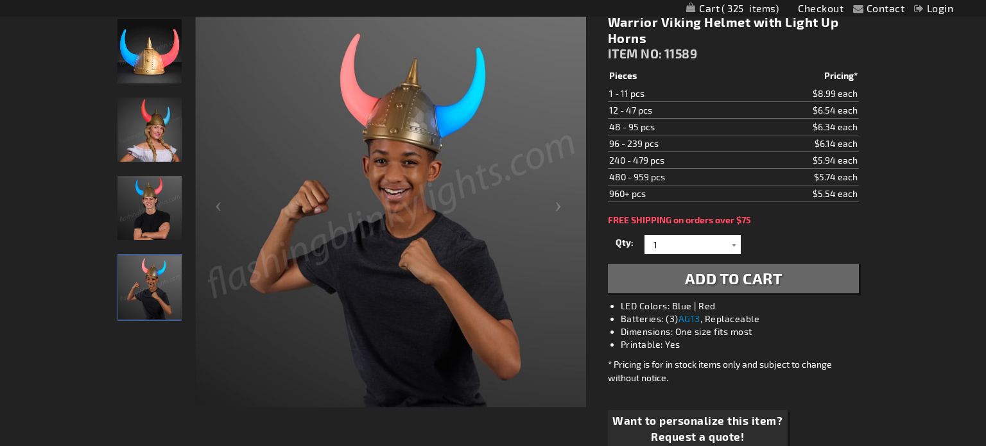
click at [166, 42] on img "Light Up Viking Helmet LED Horns" at bounding box center [149, 51] width 64 height 64
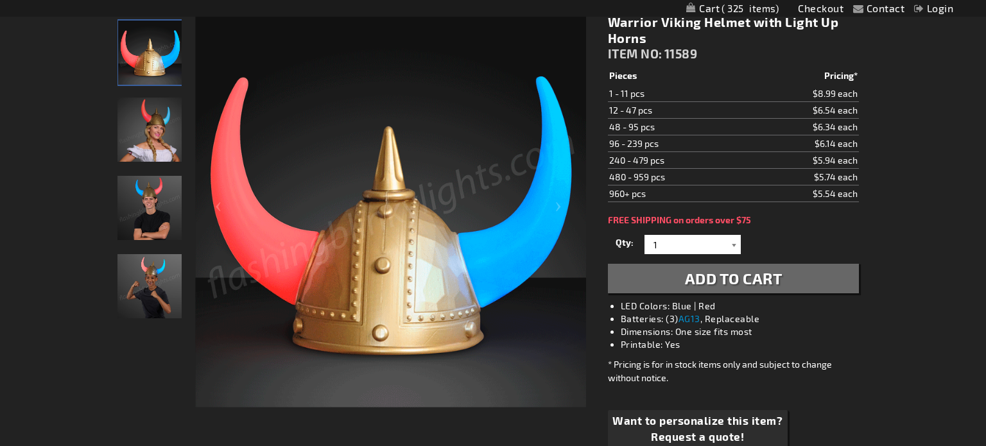
click at [733, 243] on div at bounding box center [734, 244] width 13 height 19
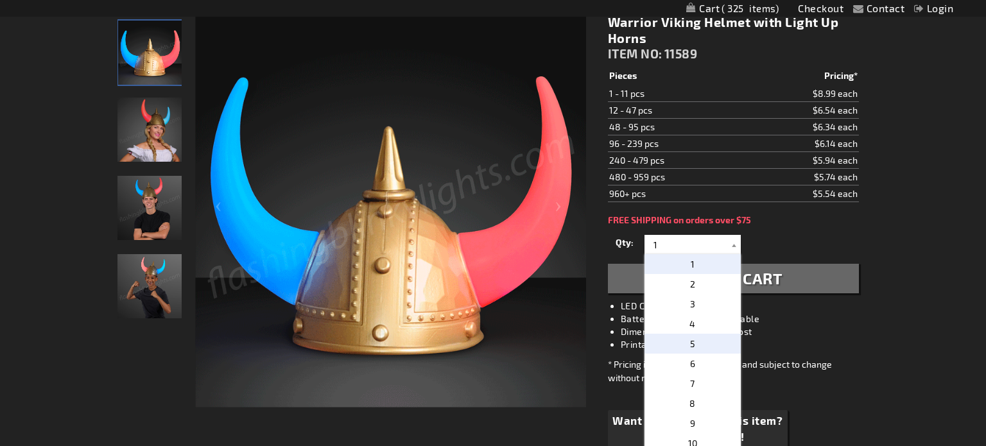
click at [693, 338] on span "5" at bounding box center [692, 343] width 5 height 11
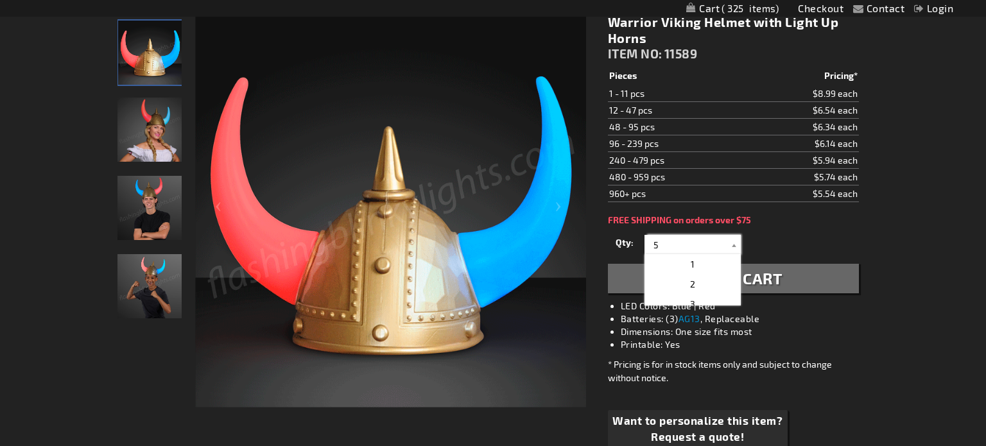
click at [714, 246] on input "5" at bounding box center [693, 244] width 93 height 19
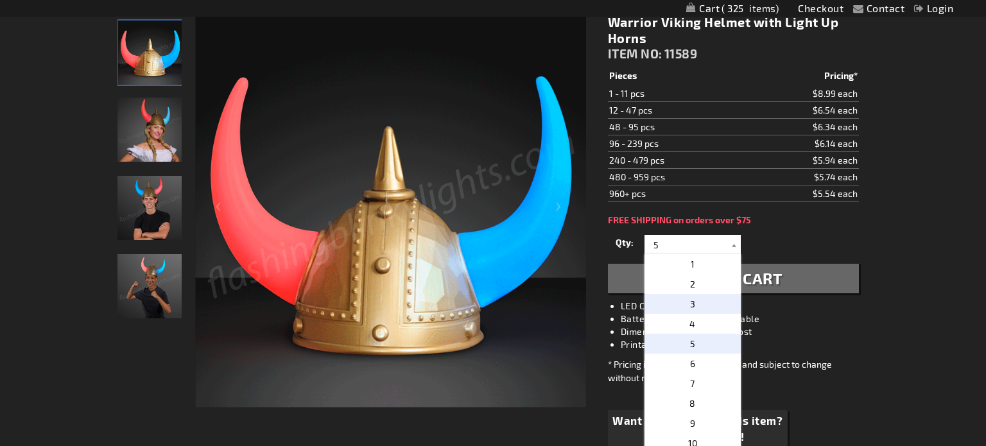
click at [701, 307] on p "3" at bounding box center [692, 304] width 96 height 20
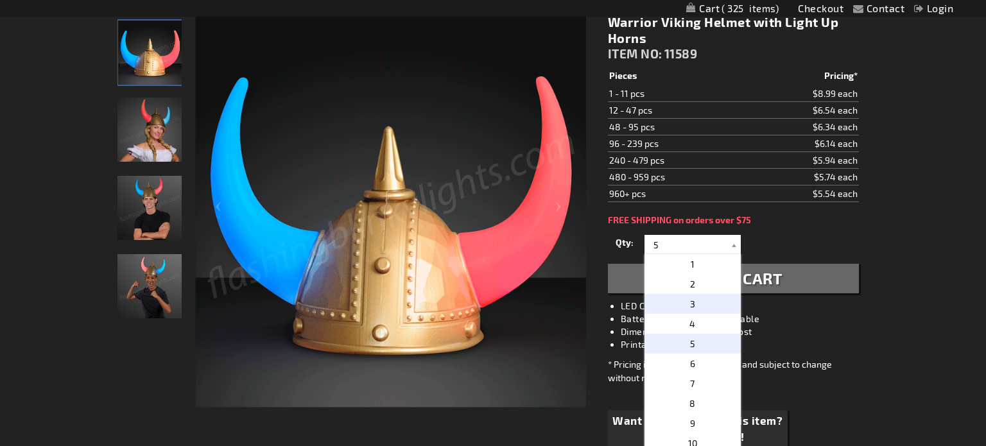
type input "3"
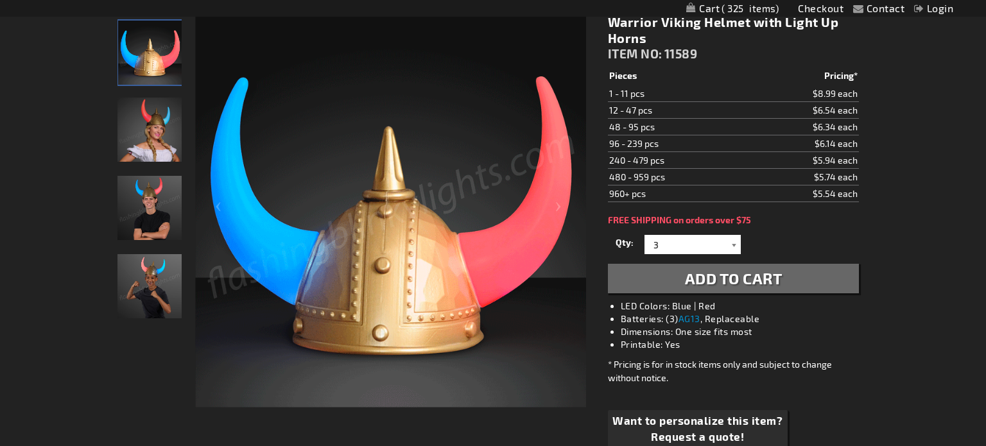
click at [728, 246] on div at bounding box center [734, 244] width 13 height 19
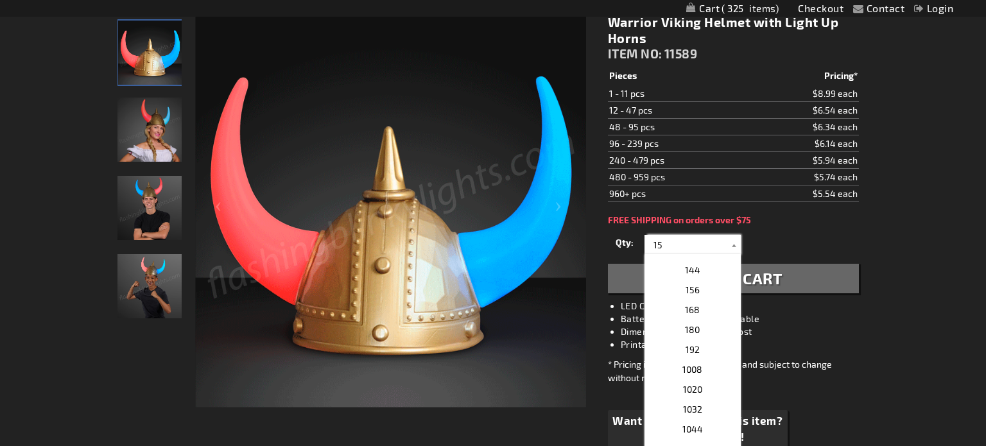
scroll to position [0, 0]
type input "15"
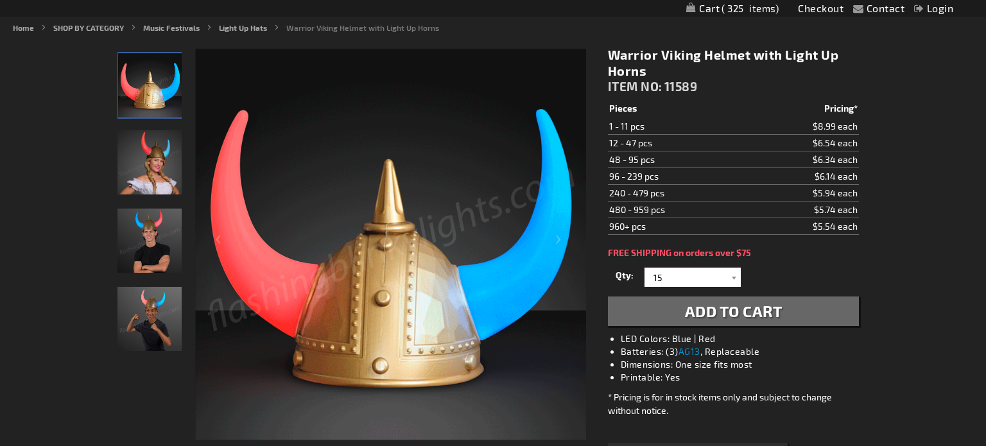
scroll to position [154, 0]
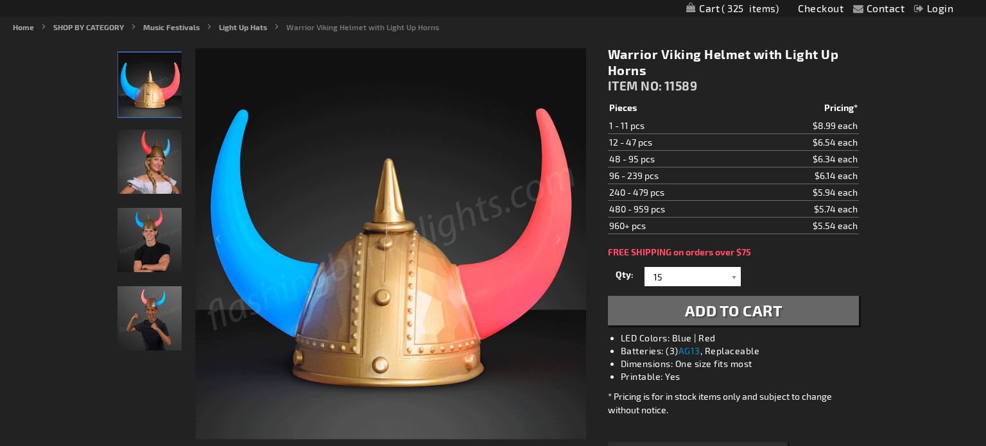
click at [767, 304] on span "Add to Cart" at bounding box center [734, 310] width 98 height 19
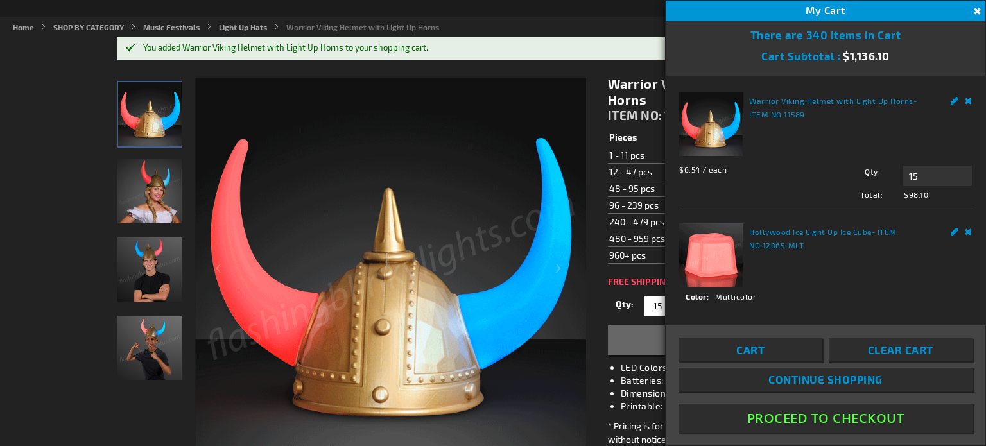
click at [154, 269] on img "Male model wearing Light Up Viking Helmet LED Horns" at bounding box center [149, 269] width 64 height 64
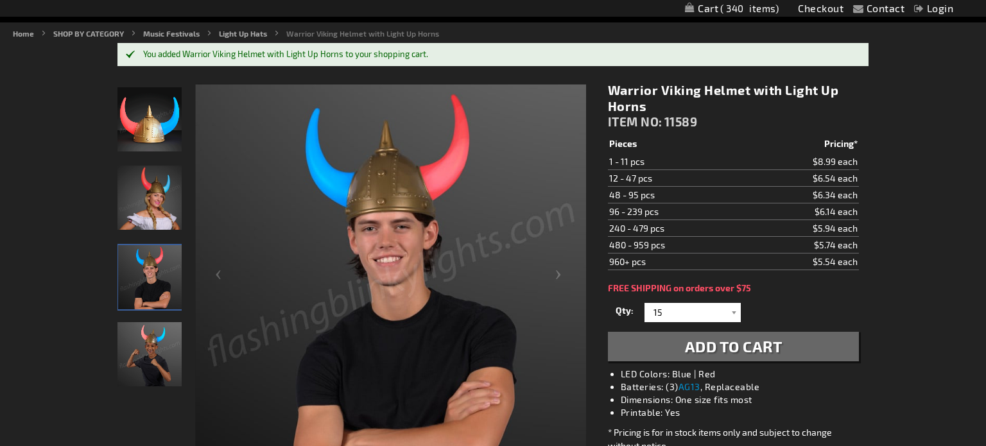
scroll to position [0, 0]
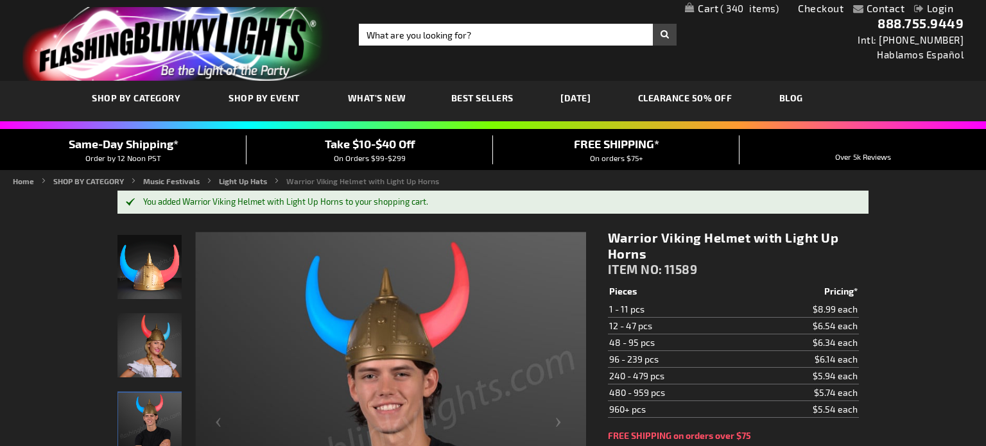
click at [713, 93] on link "CLEARANCE 50% OFF" at bounding box center [685, 97] width 114 height 43
